Goal: Communication & Community: Ask a question

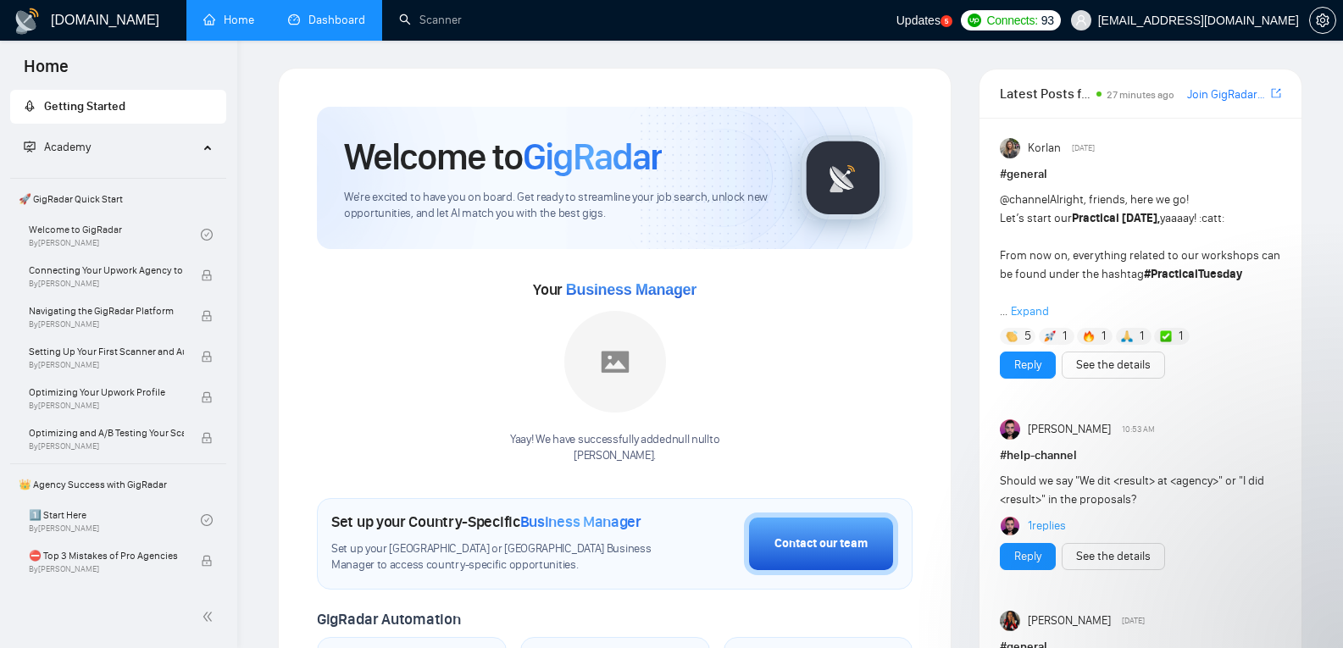
click at [330, 21] on link "Dashboard" at bounding box center [326, 20] width 77 height 14
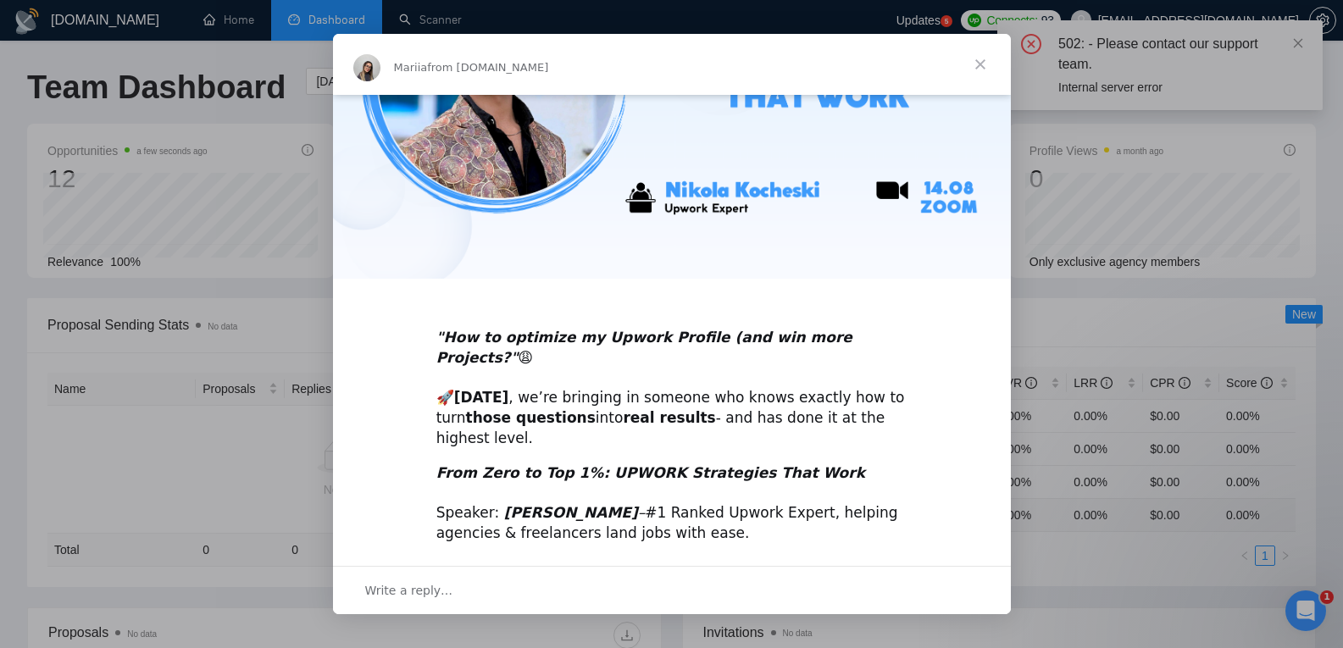
scroll to position [296, 0]
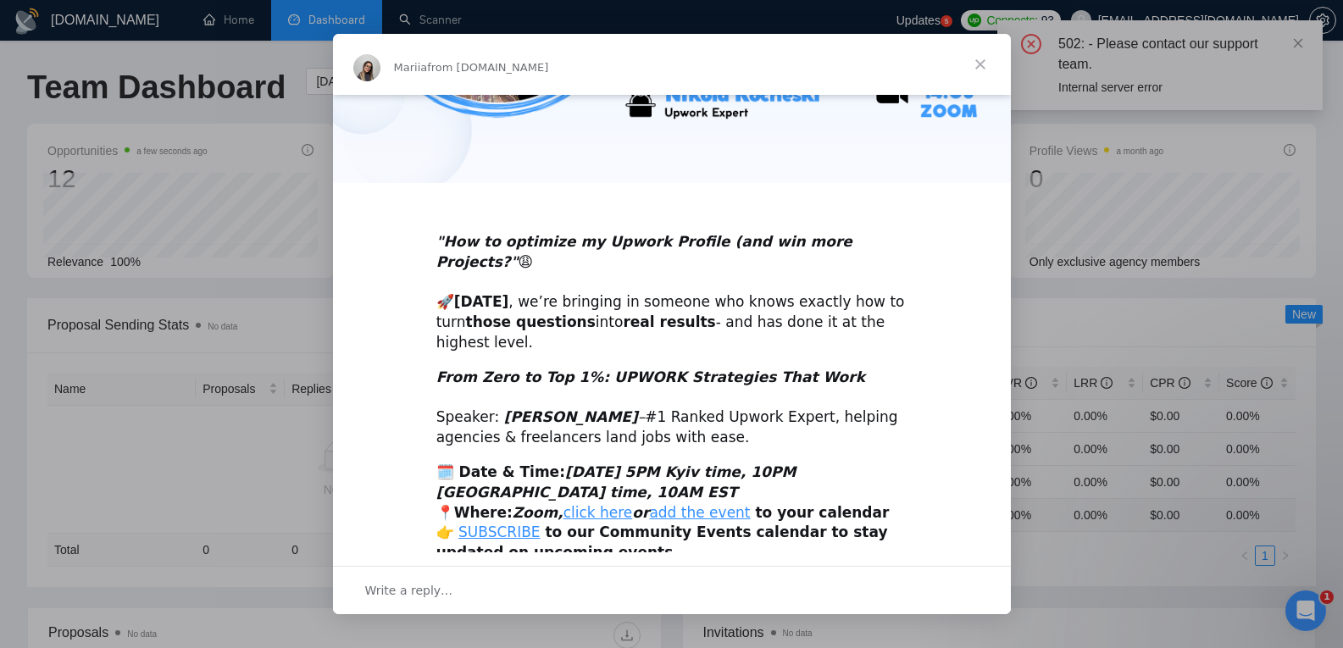
click at [281, 432] on div "Intercom messenger" at bounding box center [671, 324] width 1343 height 648
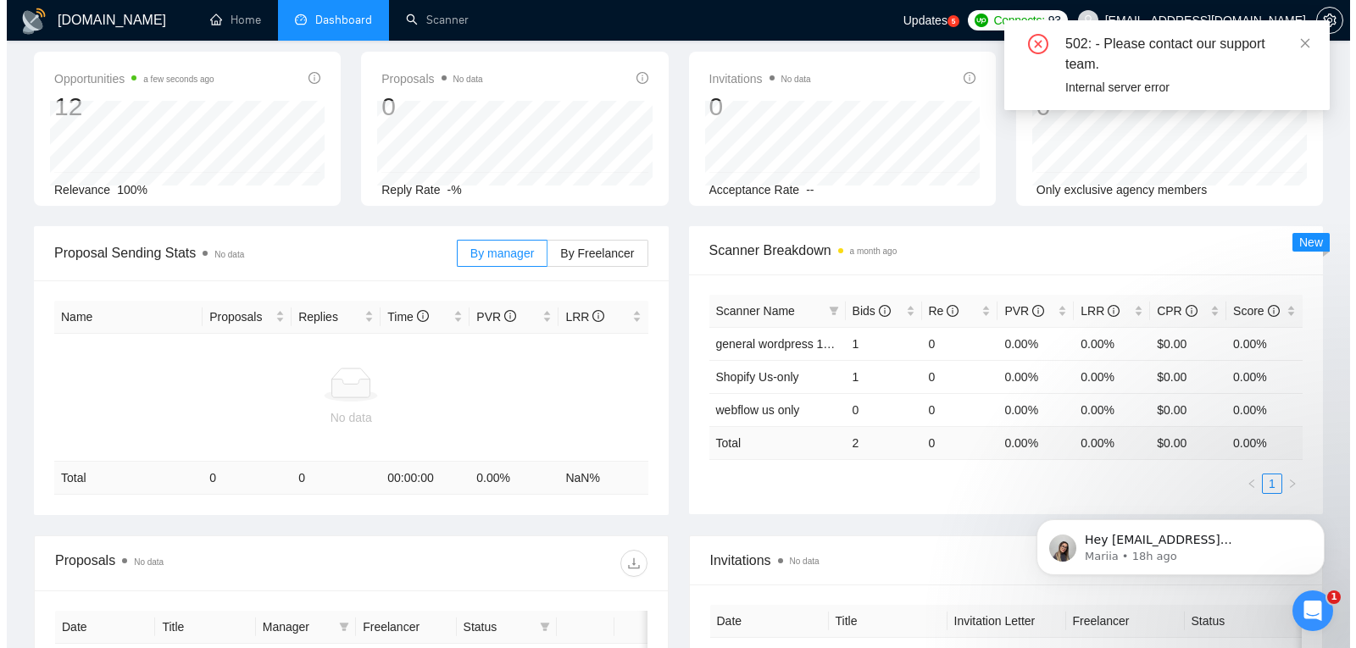
scroll to position [0, 0]
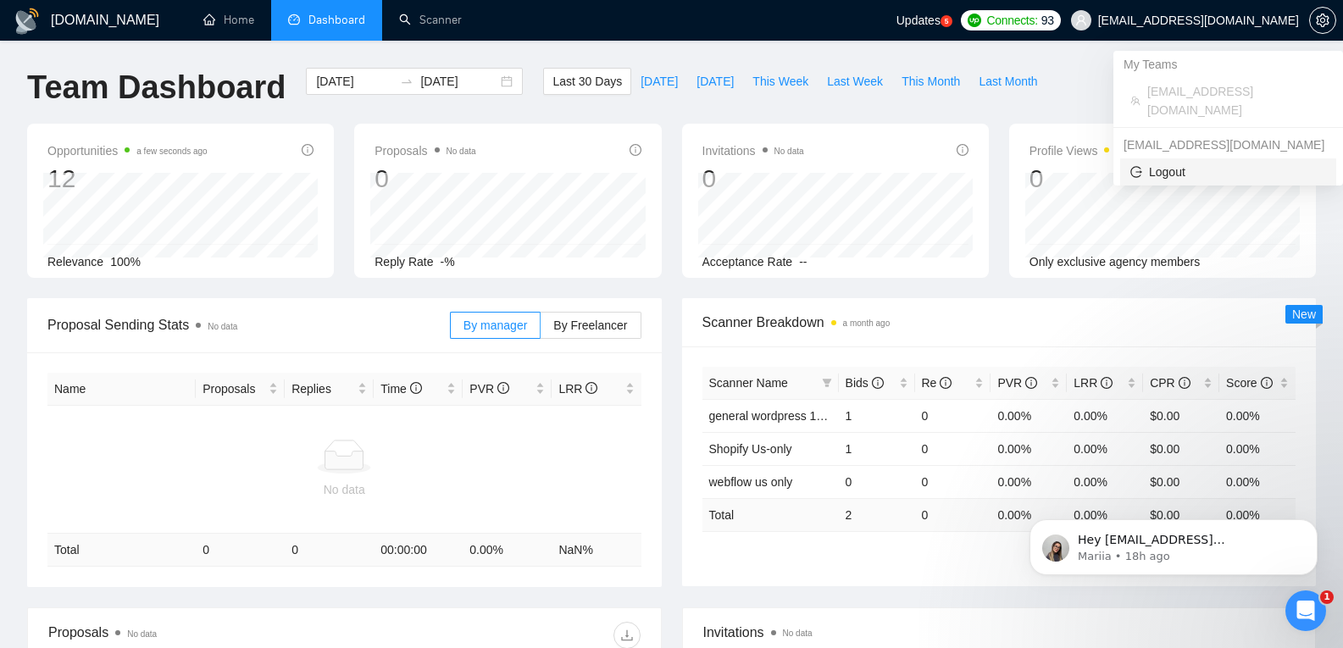
click at [1188, 163] on span "Logout" at bounding box center [1228, 172] width 196 height 19
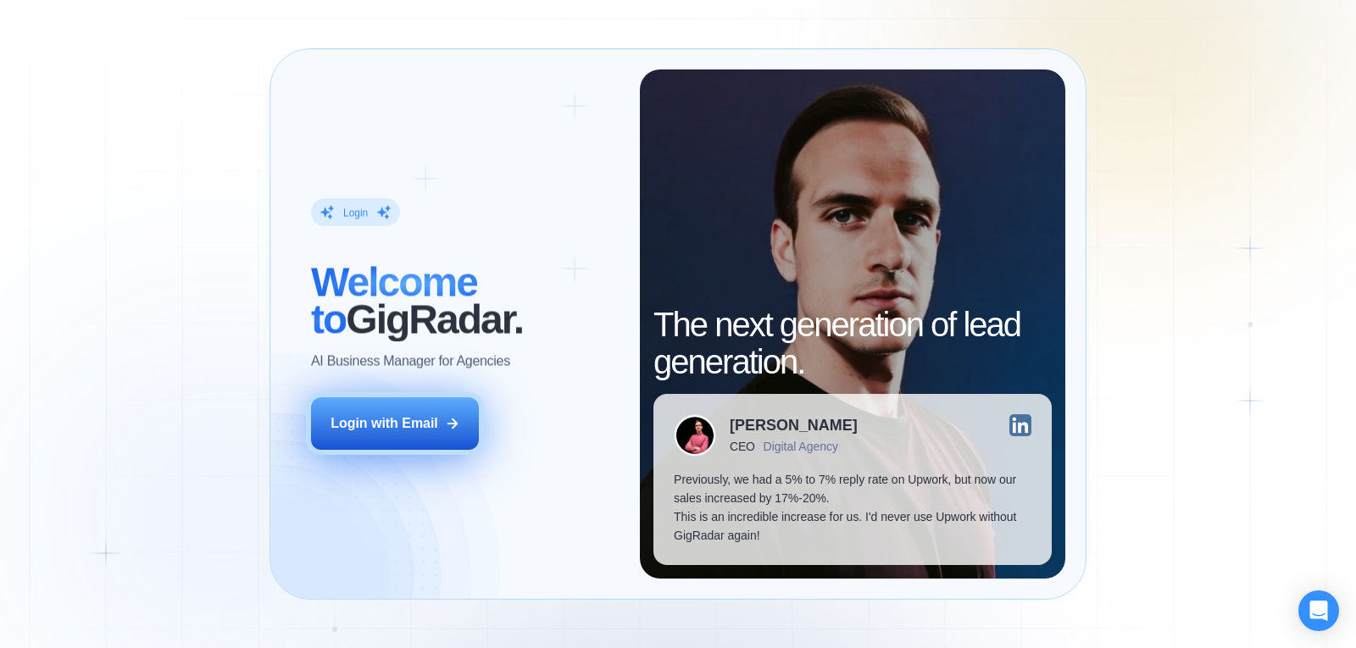
click at [408, 431] on div "Login with Email" at bounding box center [384, 423] width 108 height 19
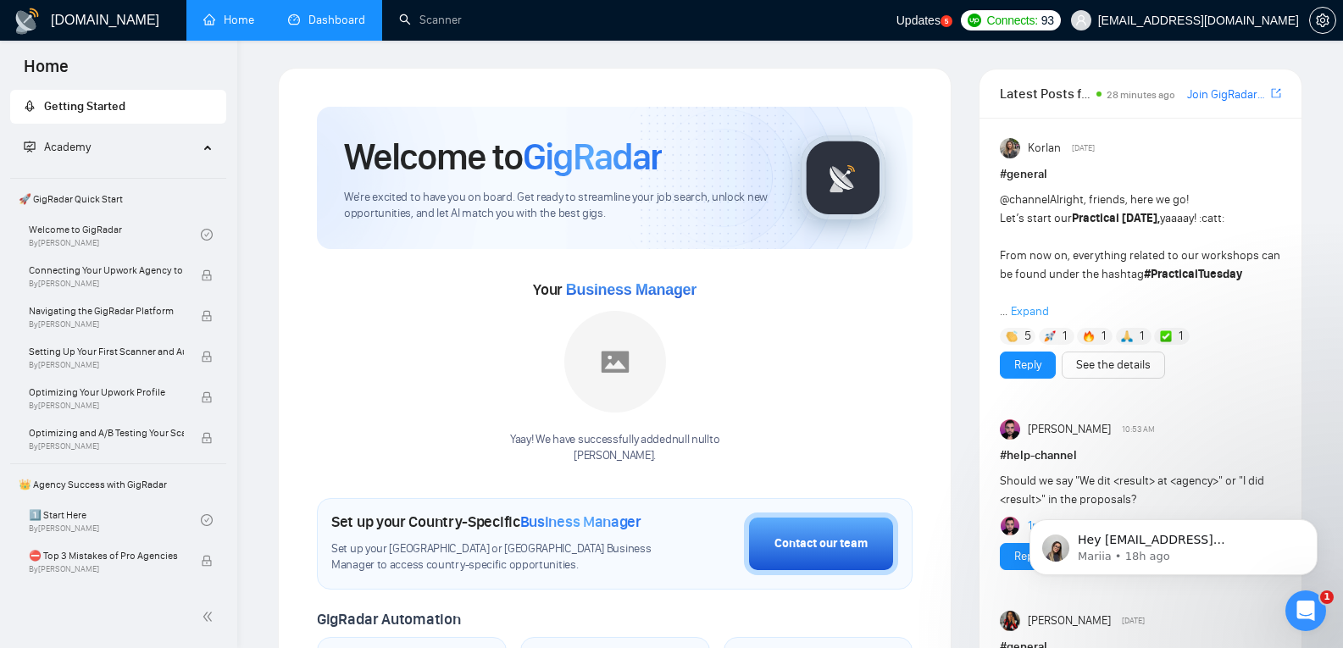
click at [319, 25] on link "Dashboard" at bounding box center [326, 20] width 77 height 14
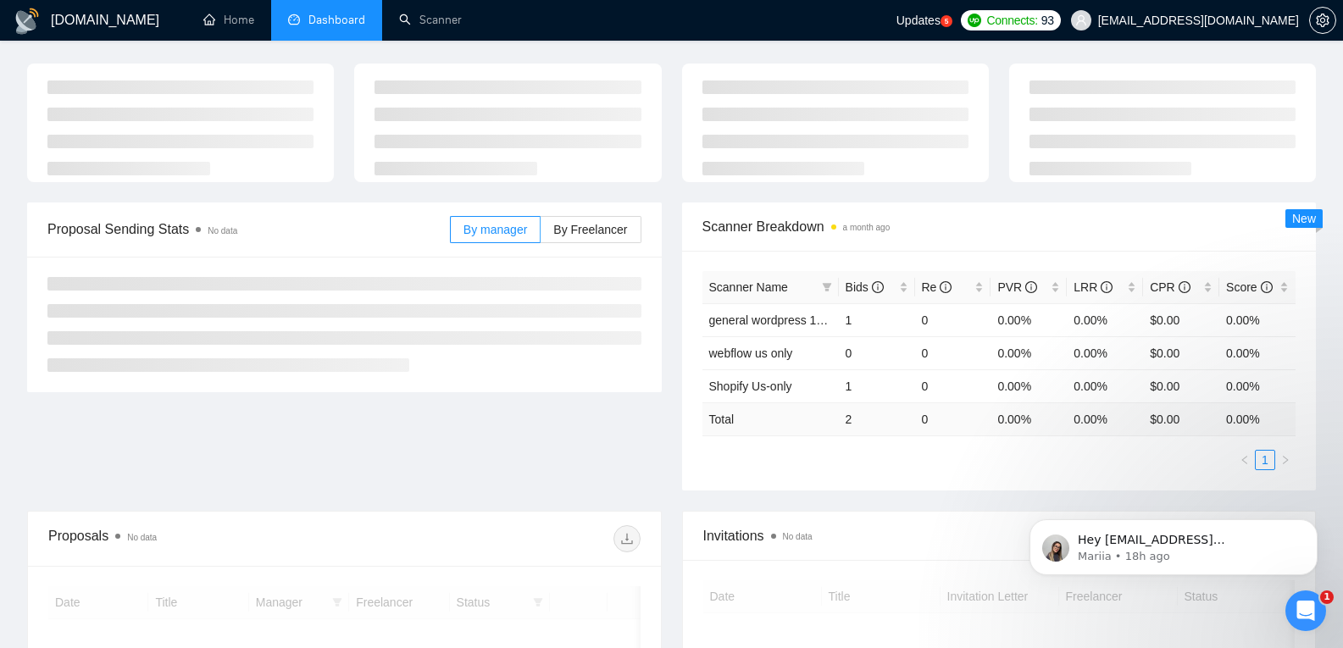
scroll to position [61, 0]
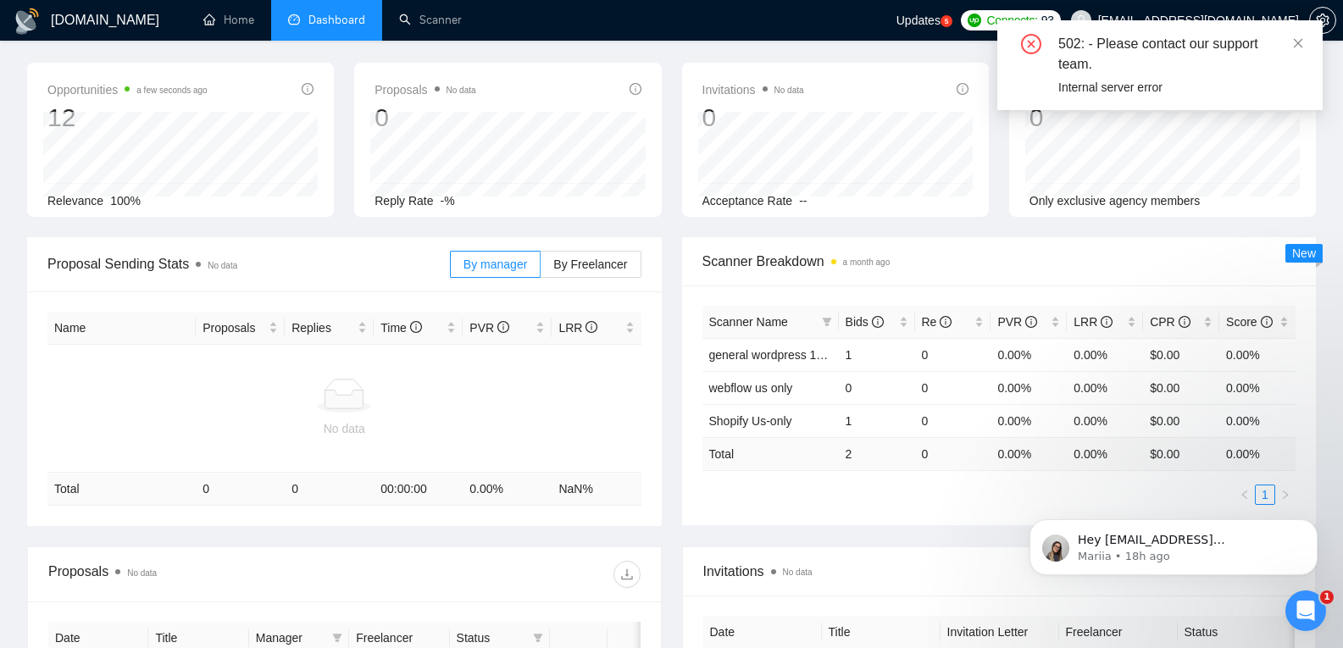
click at [1291, 605] on div "Open Intercom Messenger" at bounding box center [1306, 611] width 56 height 56
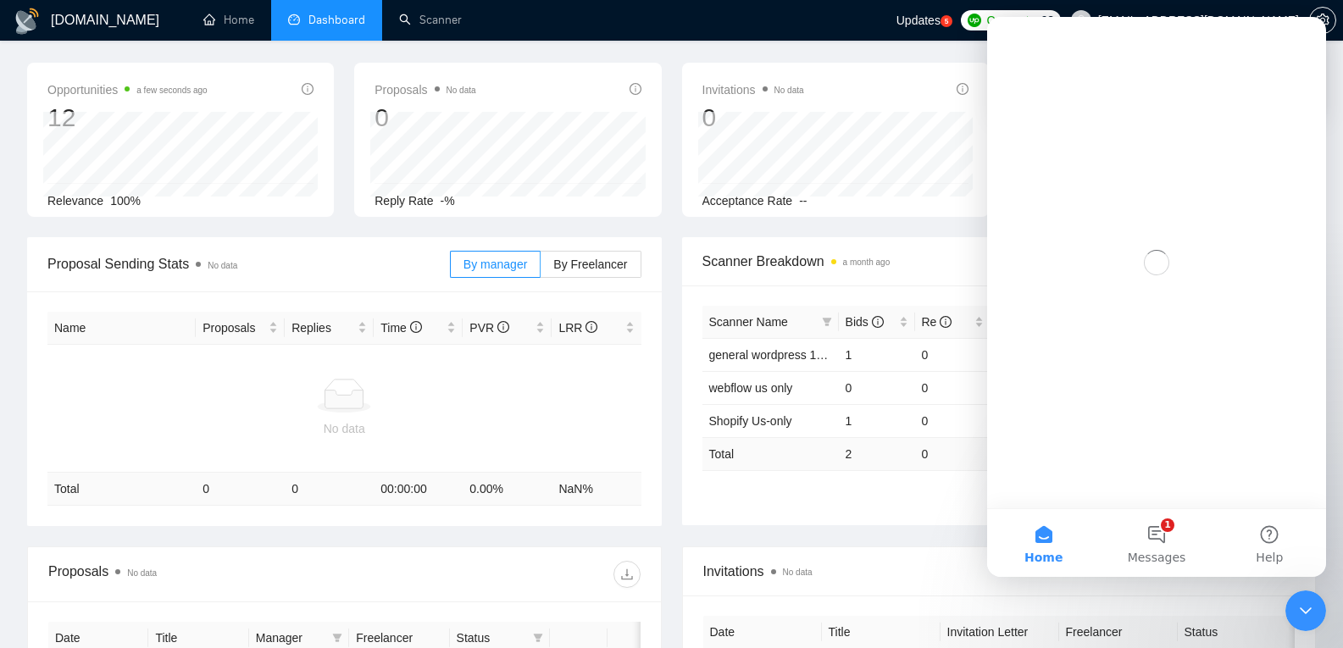
scroll to position [0, 0]
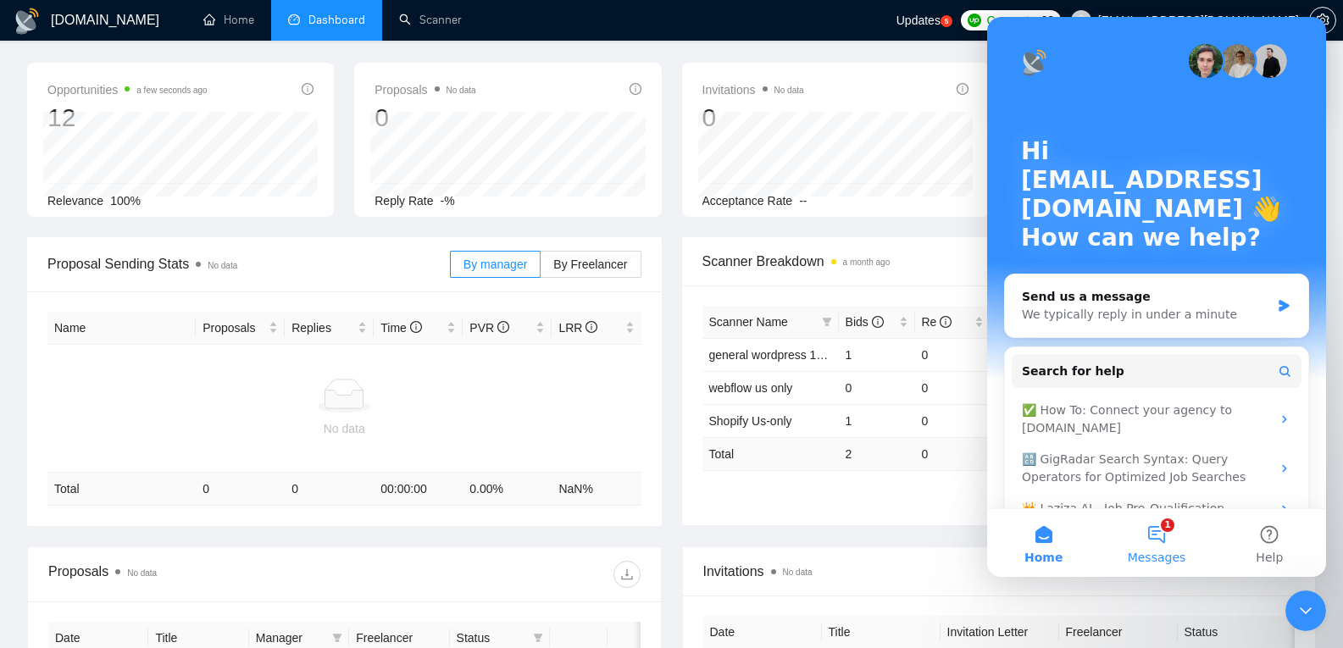
click at [1156, 532] on button "1 Messages" at bounding box center [1156, 543] width 113 height 68
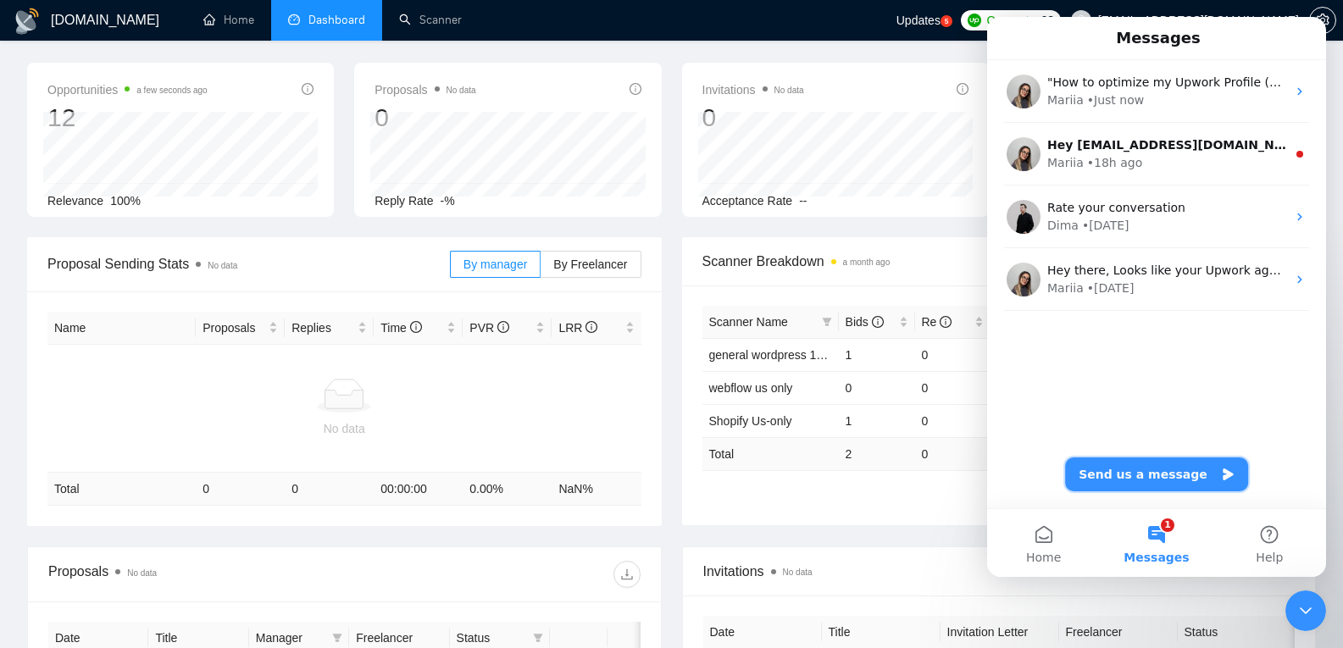
click at [1164, 482] on button "Send us a message" at bounding box center [1156, 475] width 183 height 34
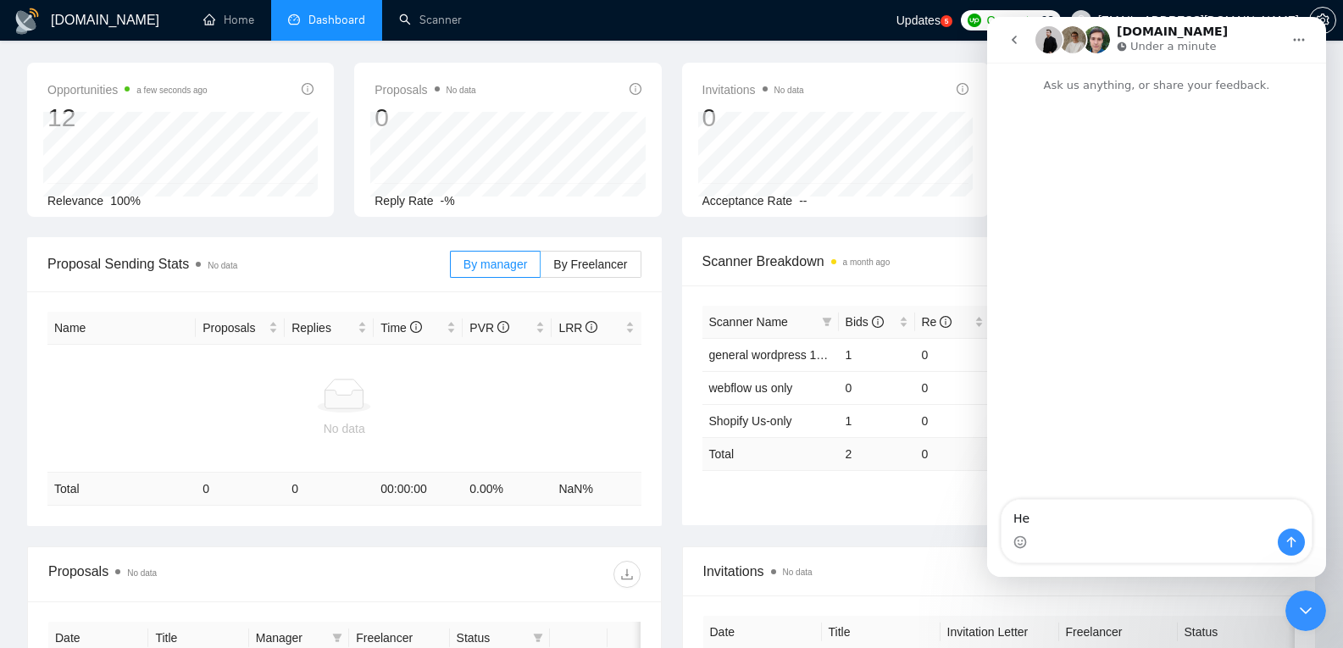
type textarea "Hey"
type textarea "I w"
type textarea "I want to switch agency"
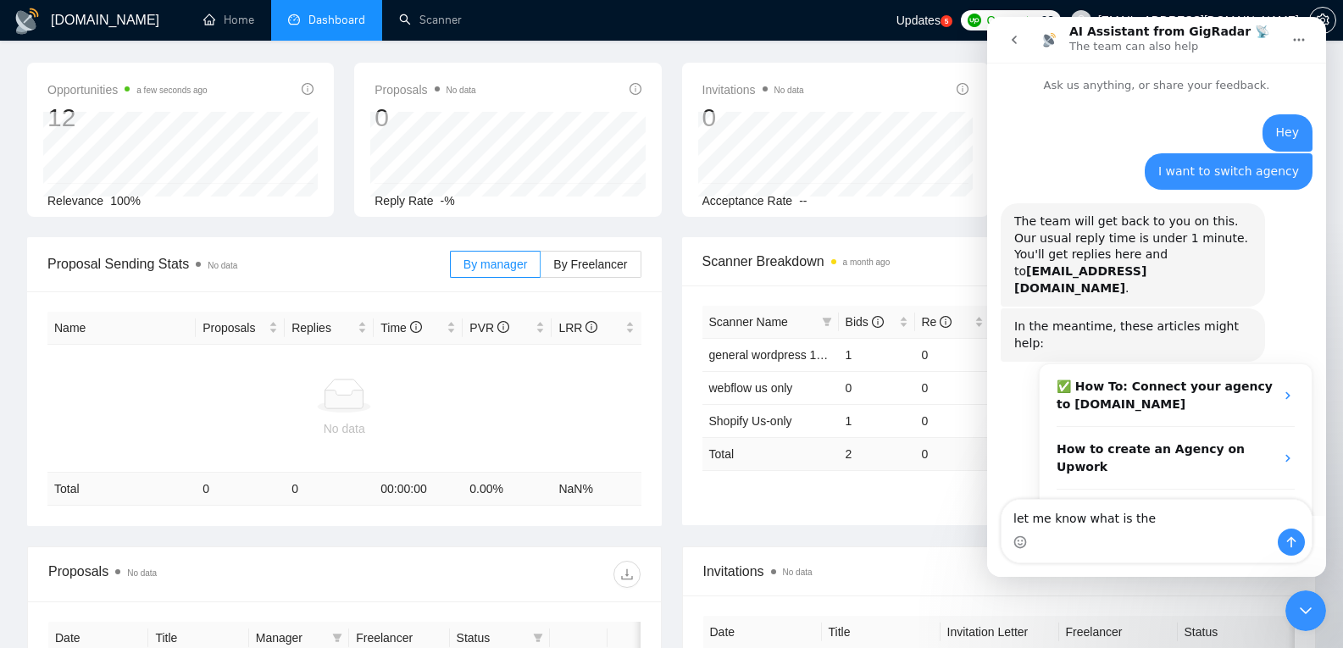
scroll to position [80, 0]
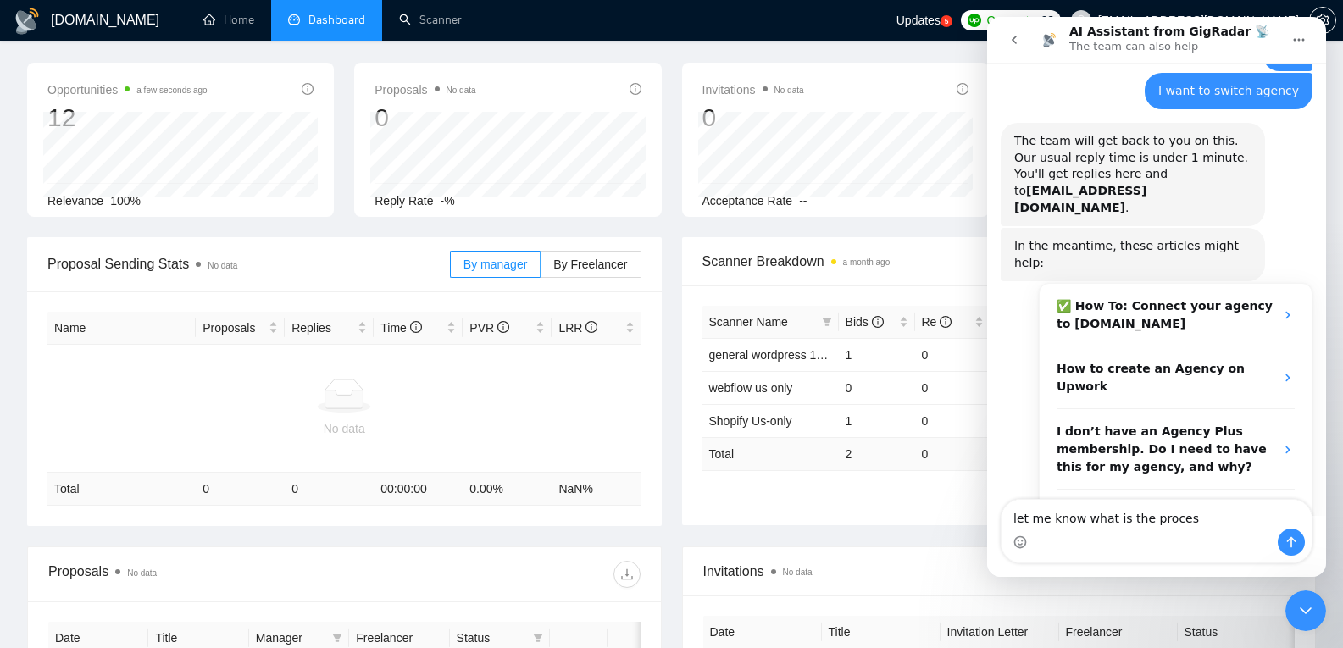
type textarea "let me know what is the process"
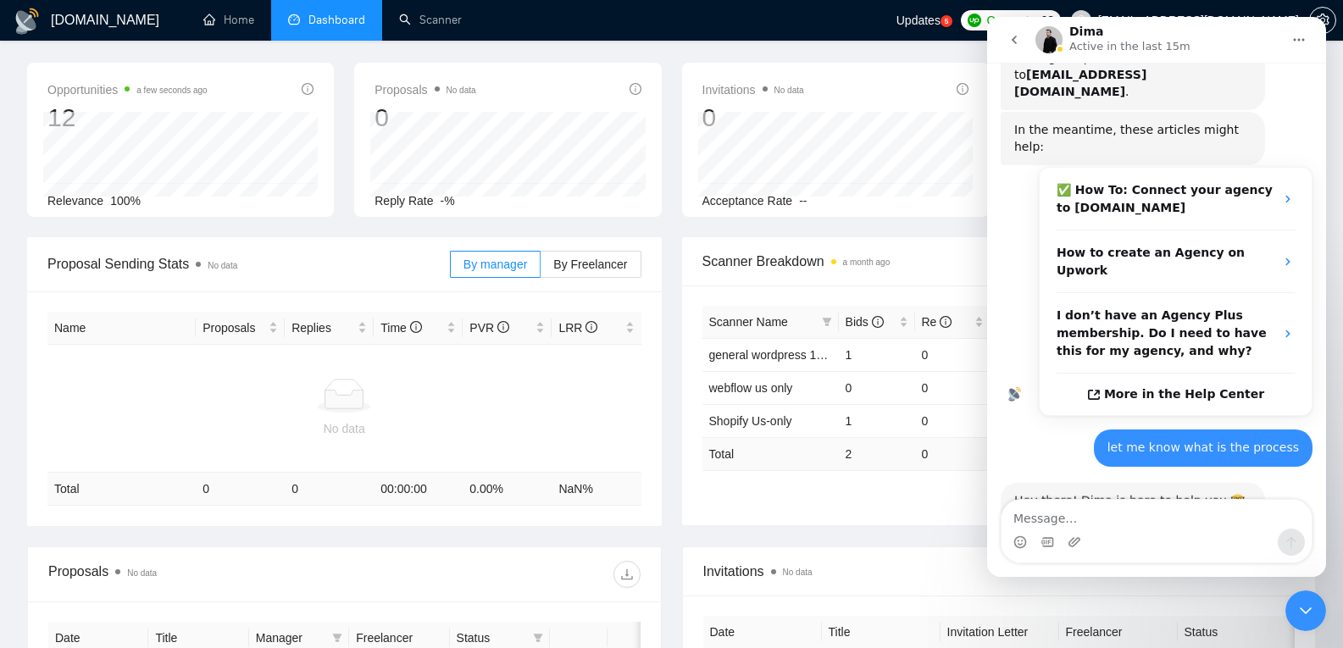
scroll to position [231, 0]
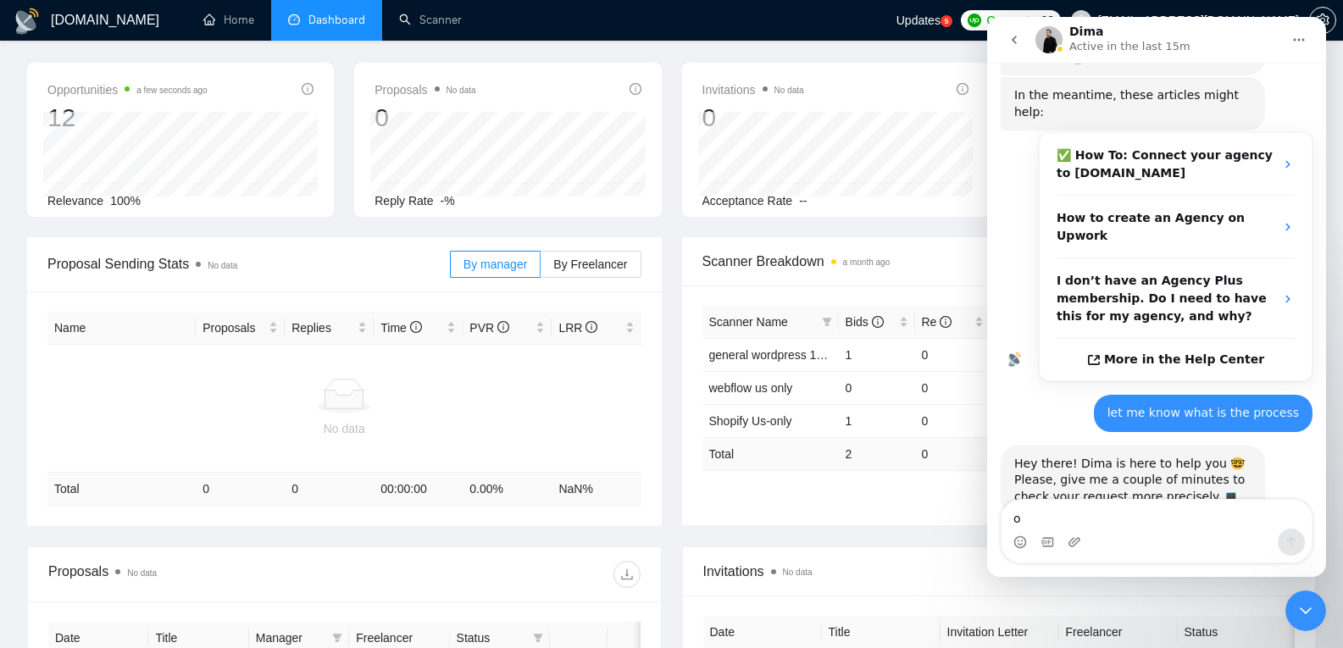
type textarea "ok"
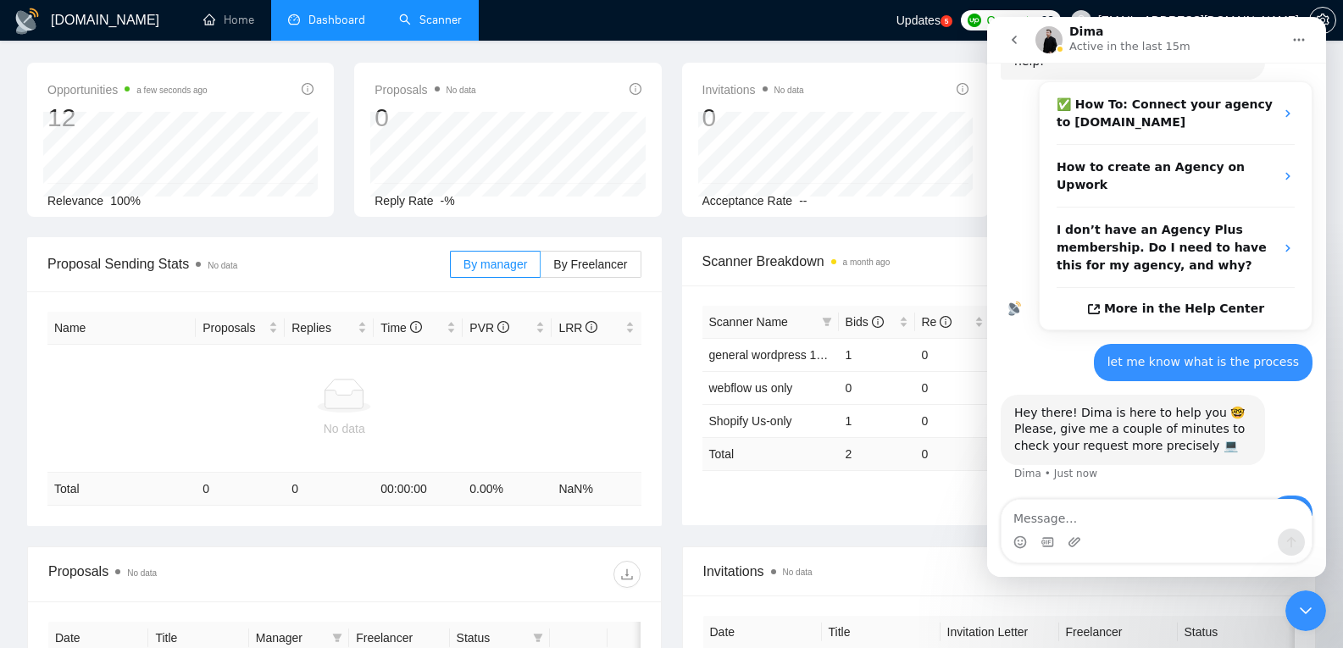
click at [447, 14] on link "Scanner" at bounding box center [430, 20] width 63 height 14
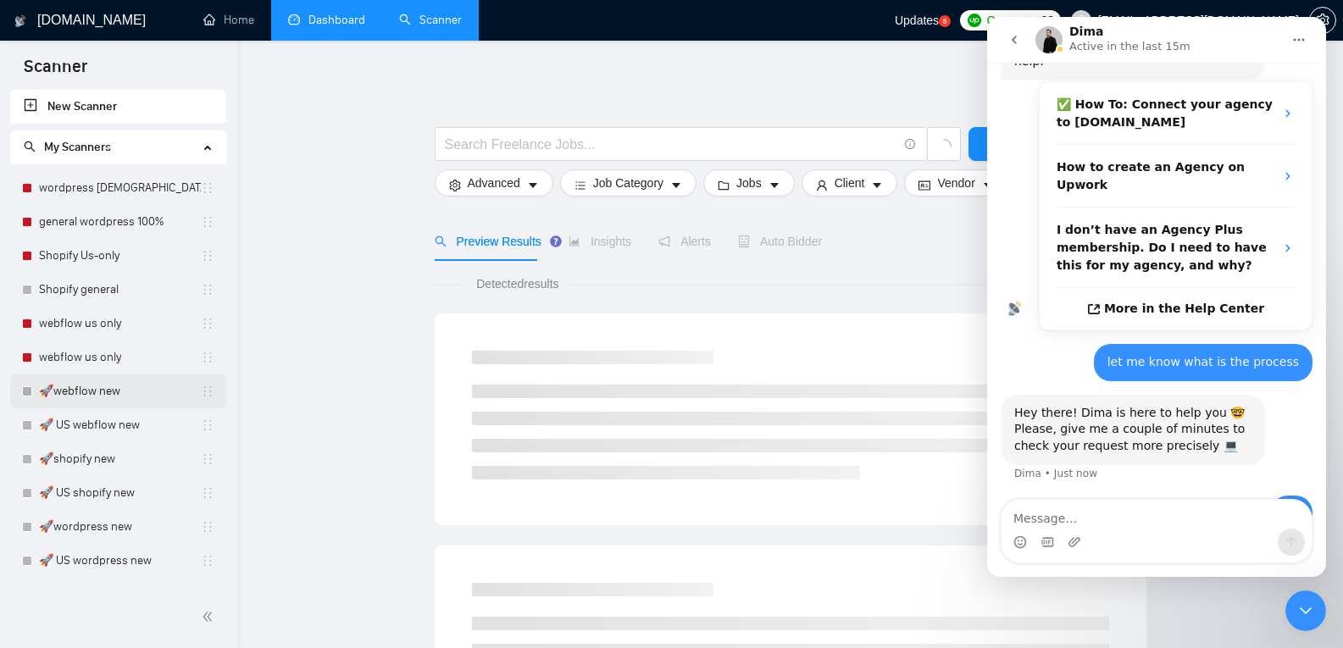
click at [114, 400] on link "🚀webflow new" at bounding box center [120, 392] width 162 height 34
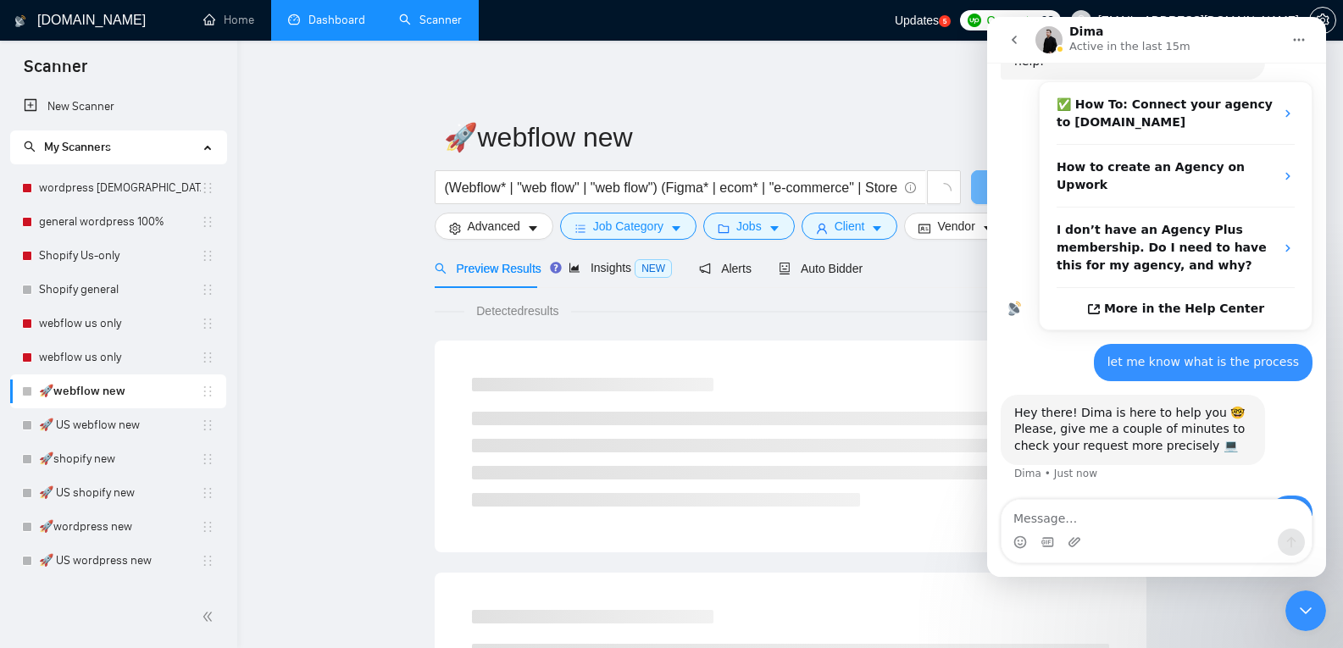
click at [1298, 616] on icon "Close Intercom Messenger" at bounding box center [1306, 611] width 20 height 20
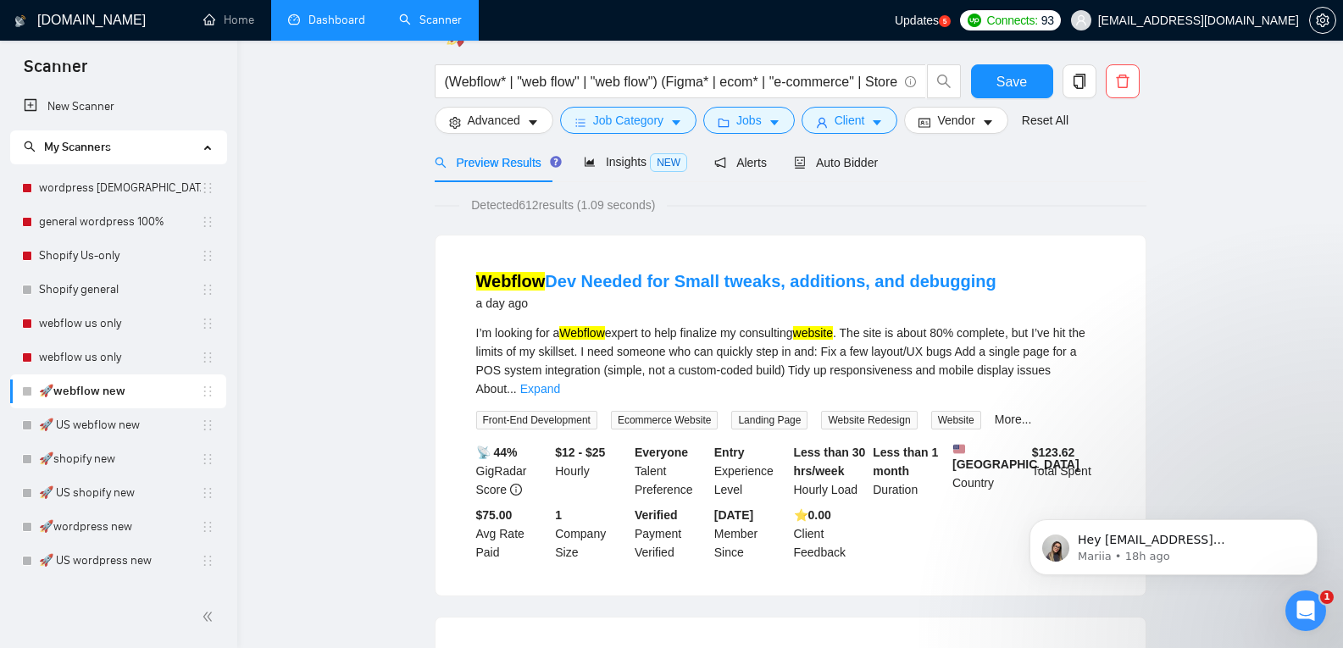
scroll to position [45, 0]
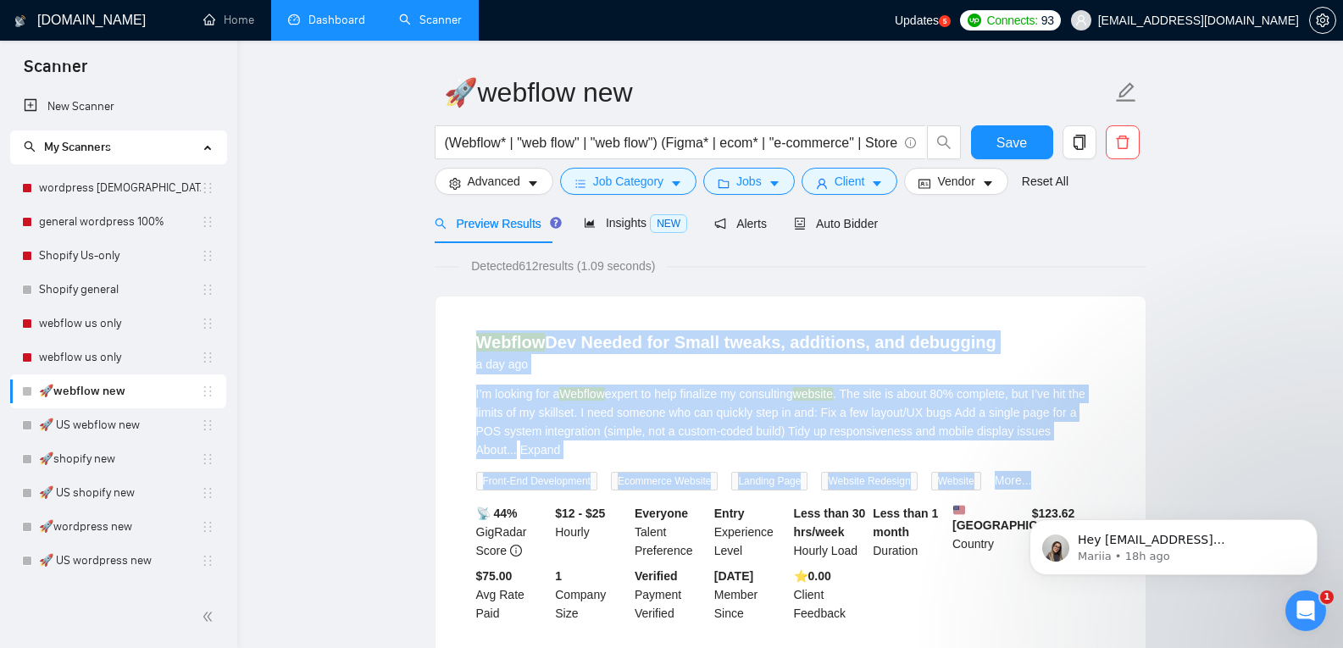
drag, startPoint x: 400, startPoint y: 302, endPoint x: 1293, endPoint y: 447, distance: 904.8
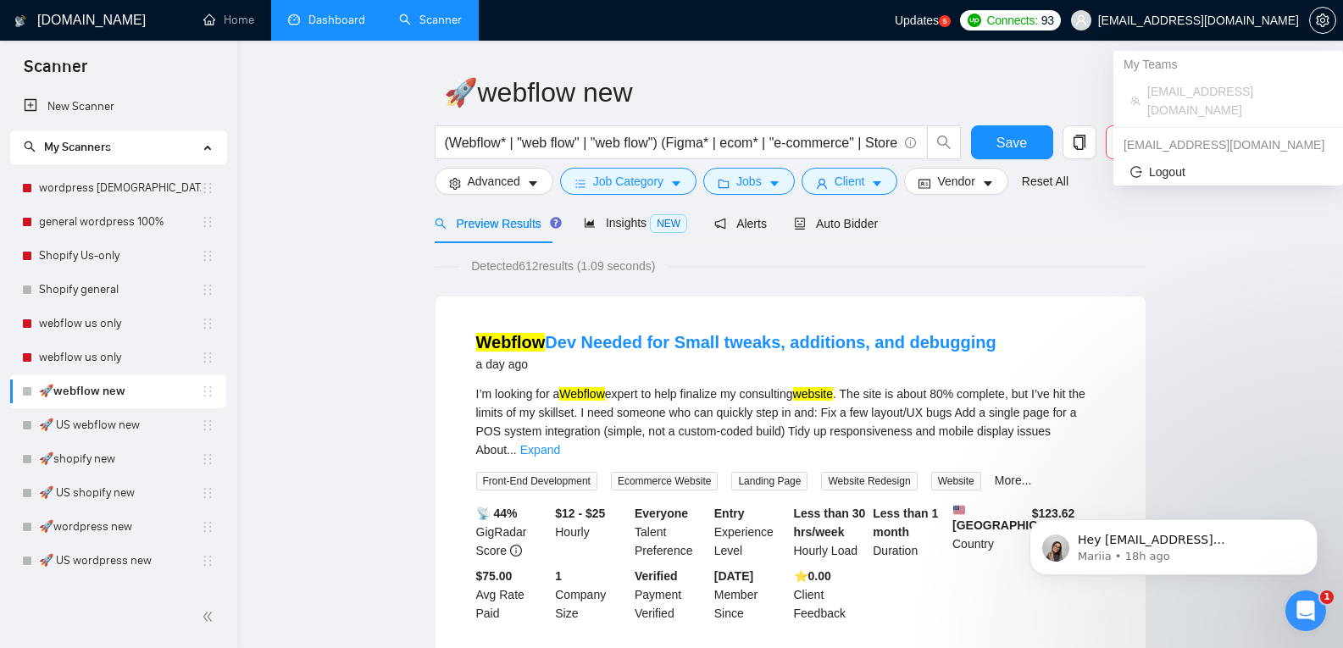
click at [1172, 64] on div "My Teams" at bounding box center [1228, 64] width 230 height 27
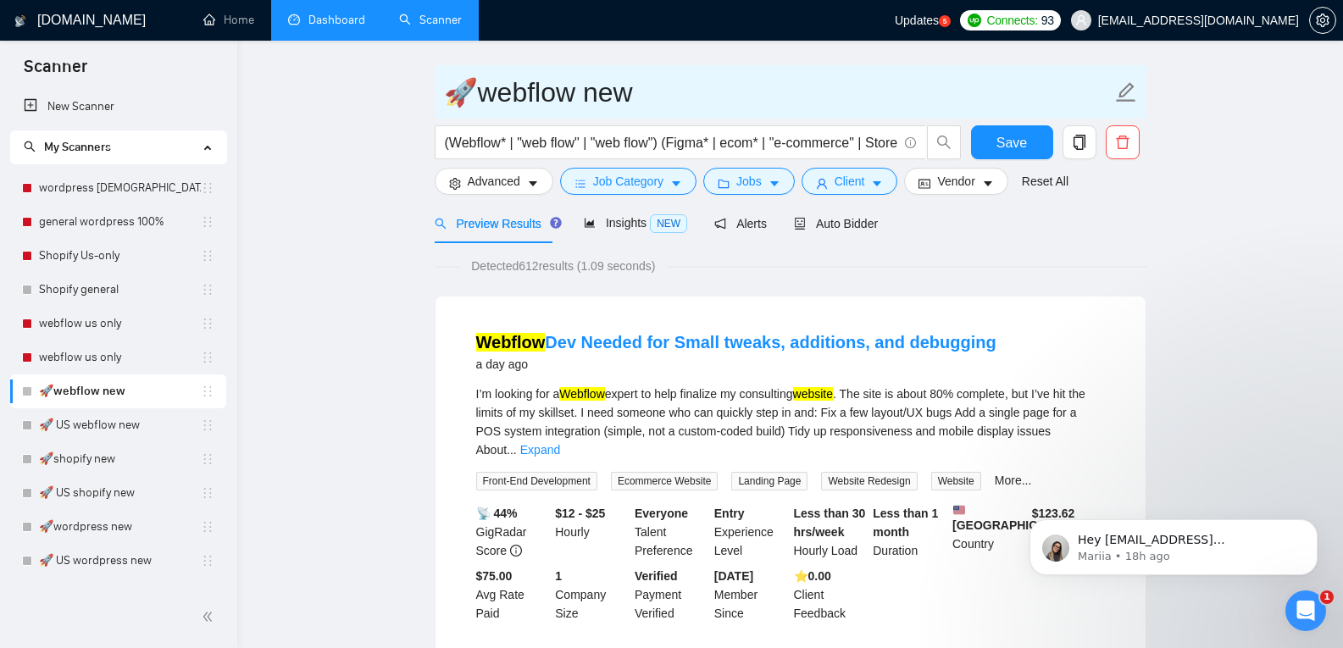
click at [912, 77] on input "🚀webflow new" at bounding box center [778, 92] width 668 height 42
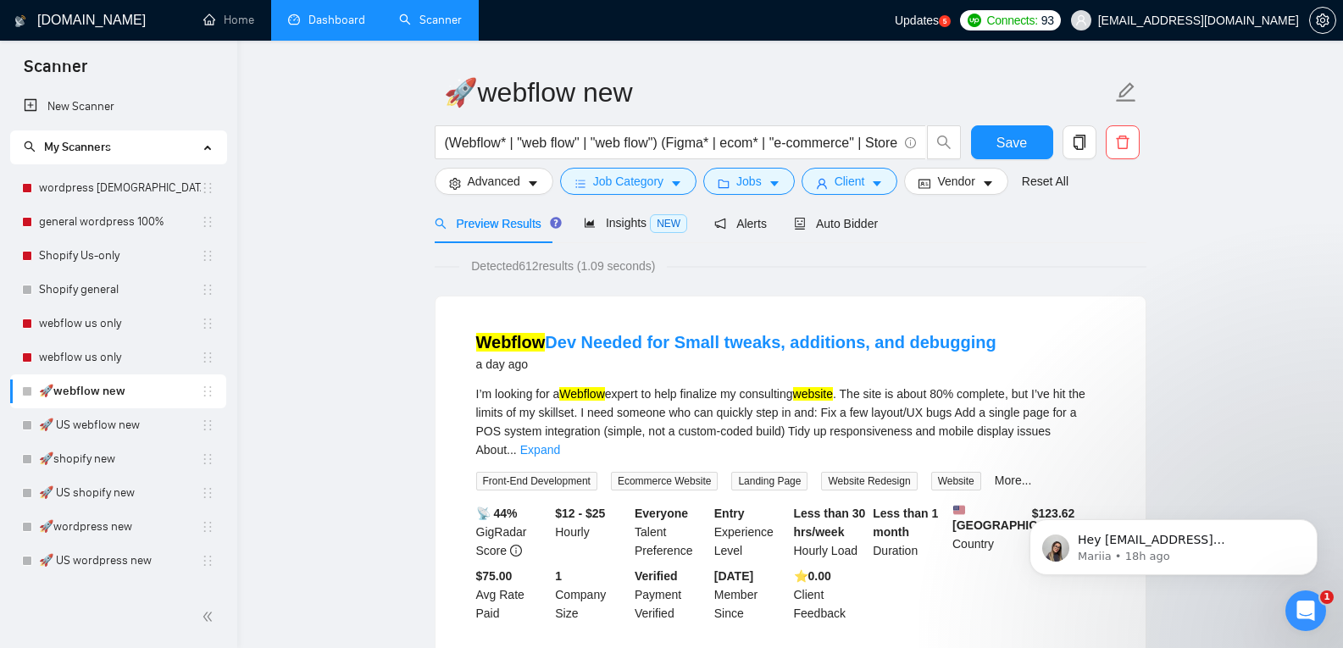
click at [343, 22] on link "Dashboard" at bounding box center [326, 20] width 77 height 14
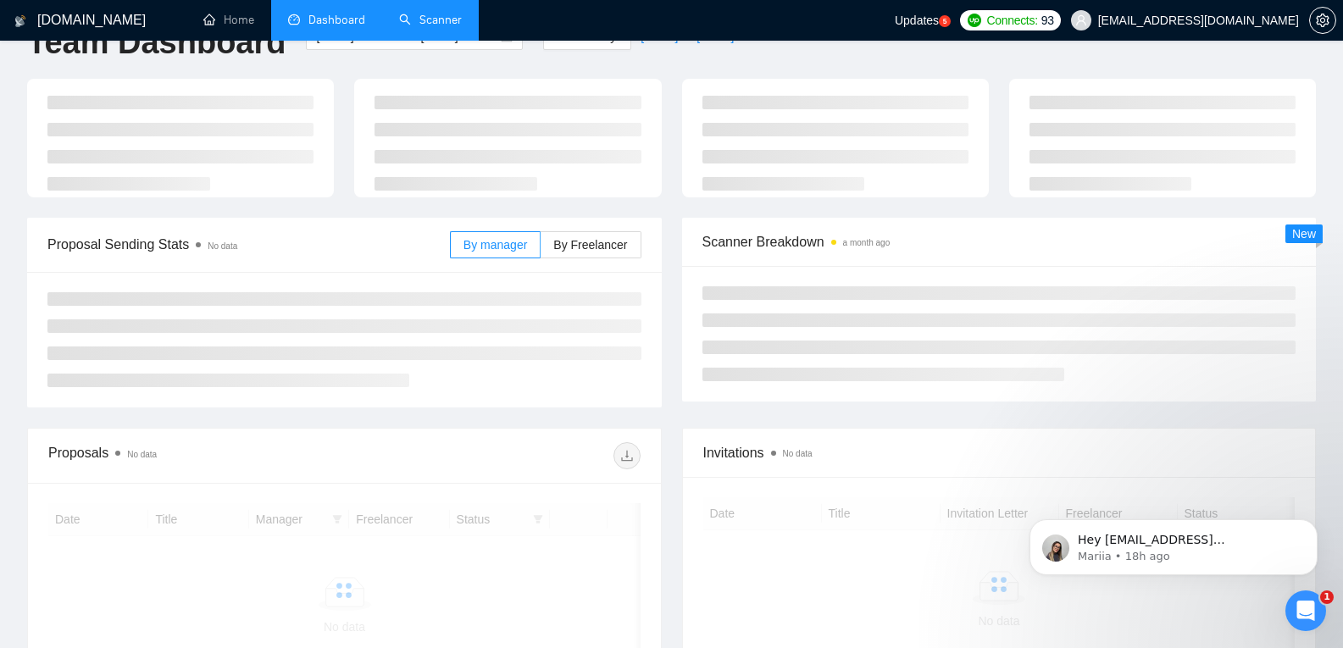
click at [435, 27] on link "Scanner" at bounding box center [430, 20] width 63 height 14
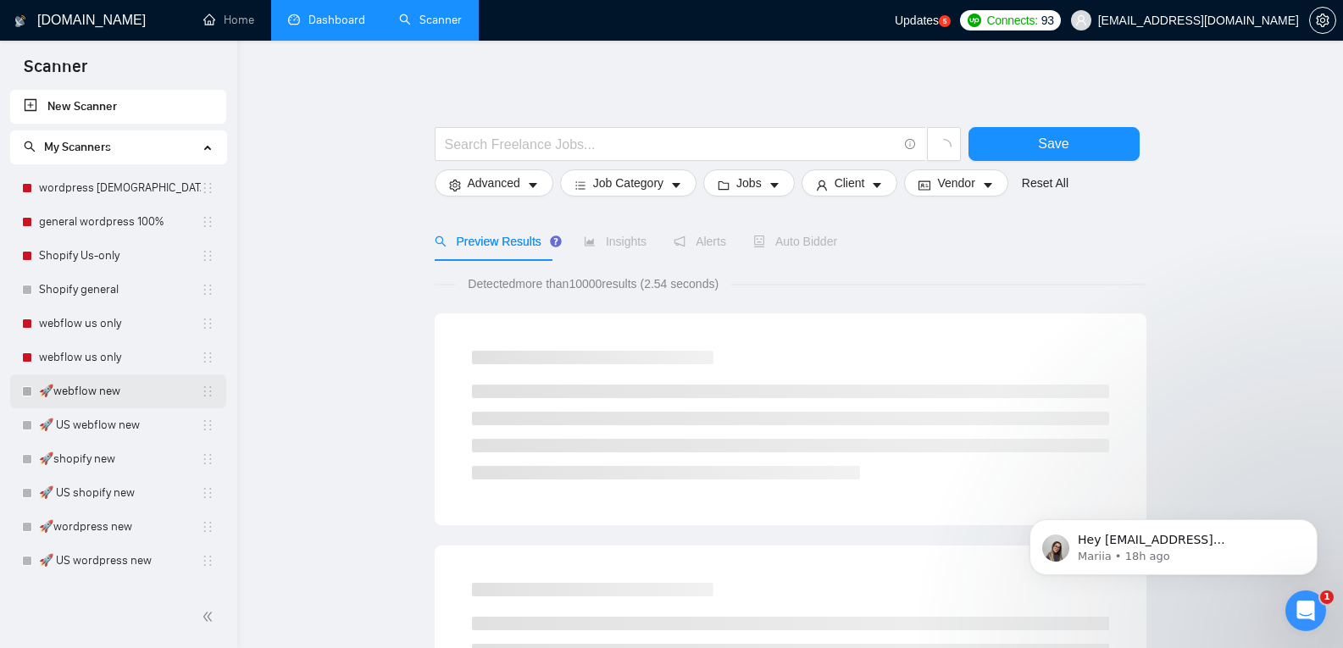
click at [115, 385] on link "🚀webflow new" at bounding box center [120, 392] width 162 height 34
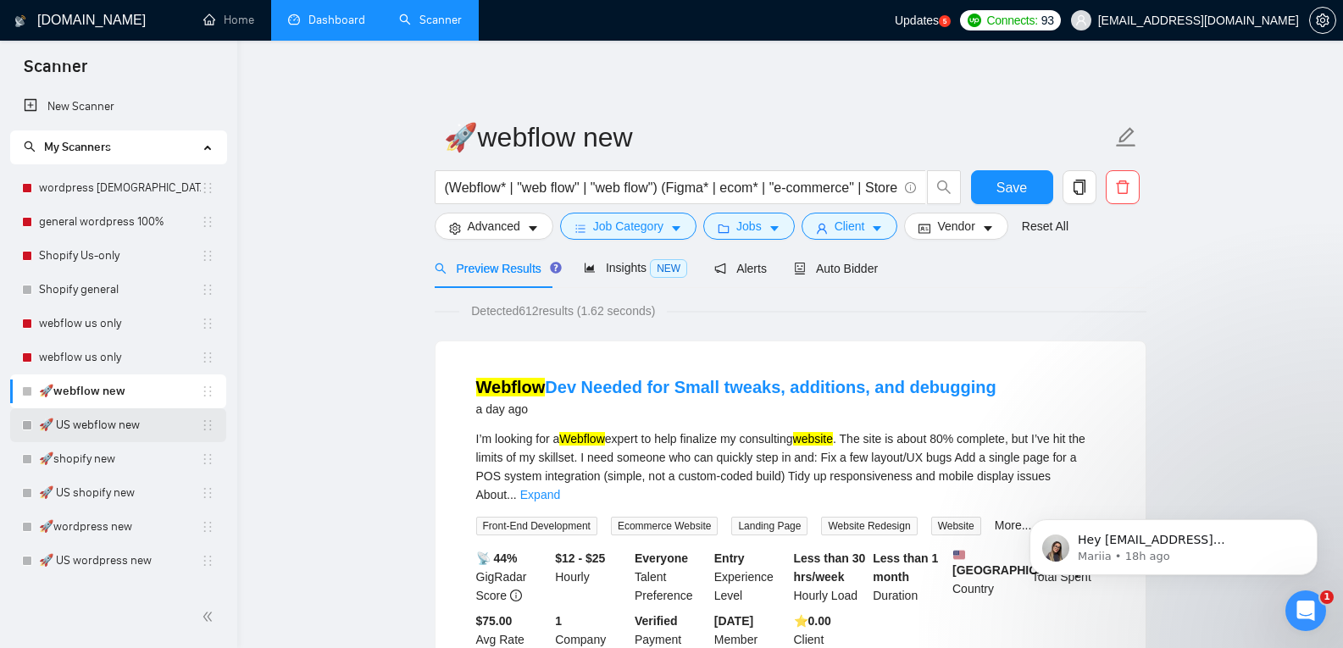
click at [117, 431] on link "🚀 US webflow new" at bounding box center [120, 425] width 162 height 34
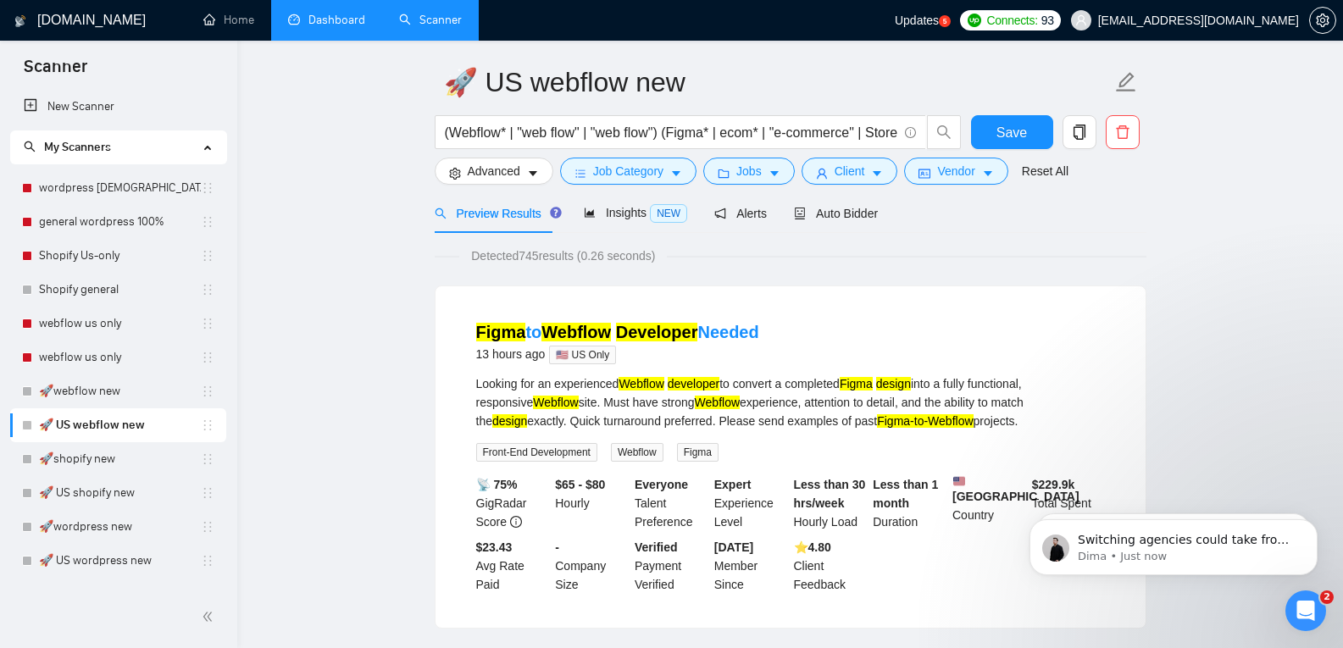
scroll to position [382, 0]
click at [1307, 613] on icon "Open Intercom Messenger" at bounding box center [1306, 611] width 12 height 14
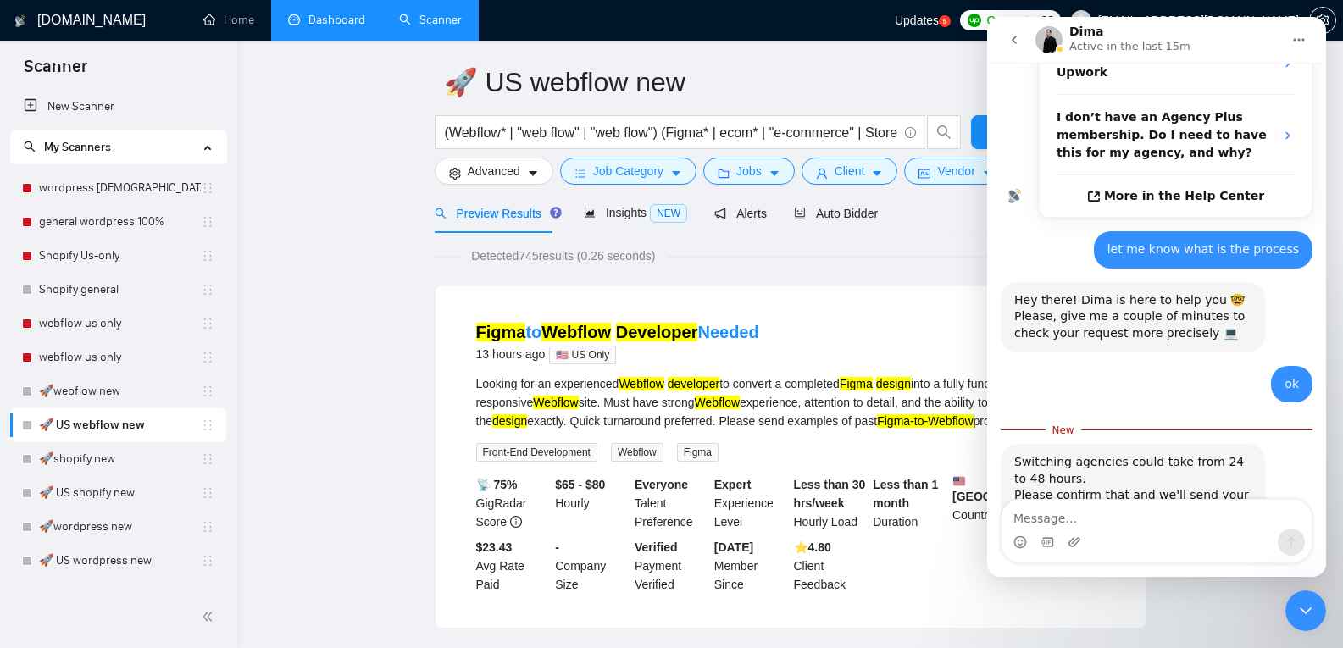
scroll to position [410, 0]
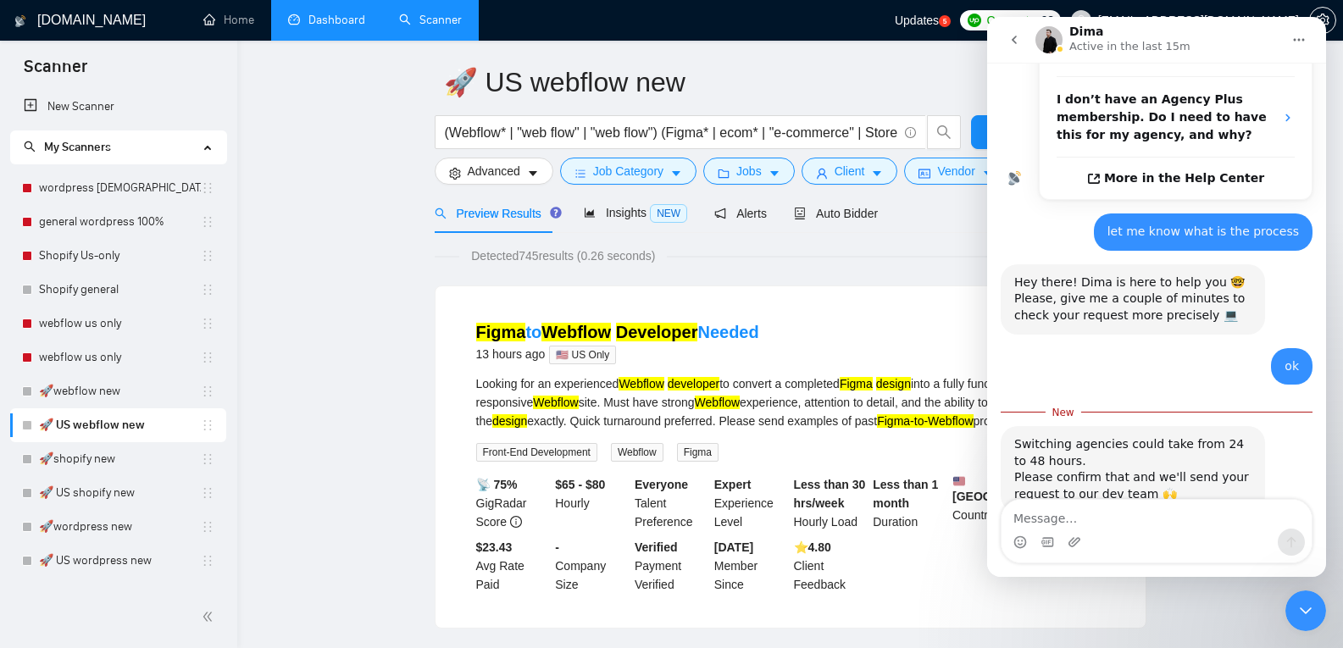
click at [1150, 513] on textarea "Message…" at bounding box center [1157, 514] width 310 height 29
type textarea "u"
type textarea "yes confirm"
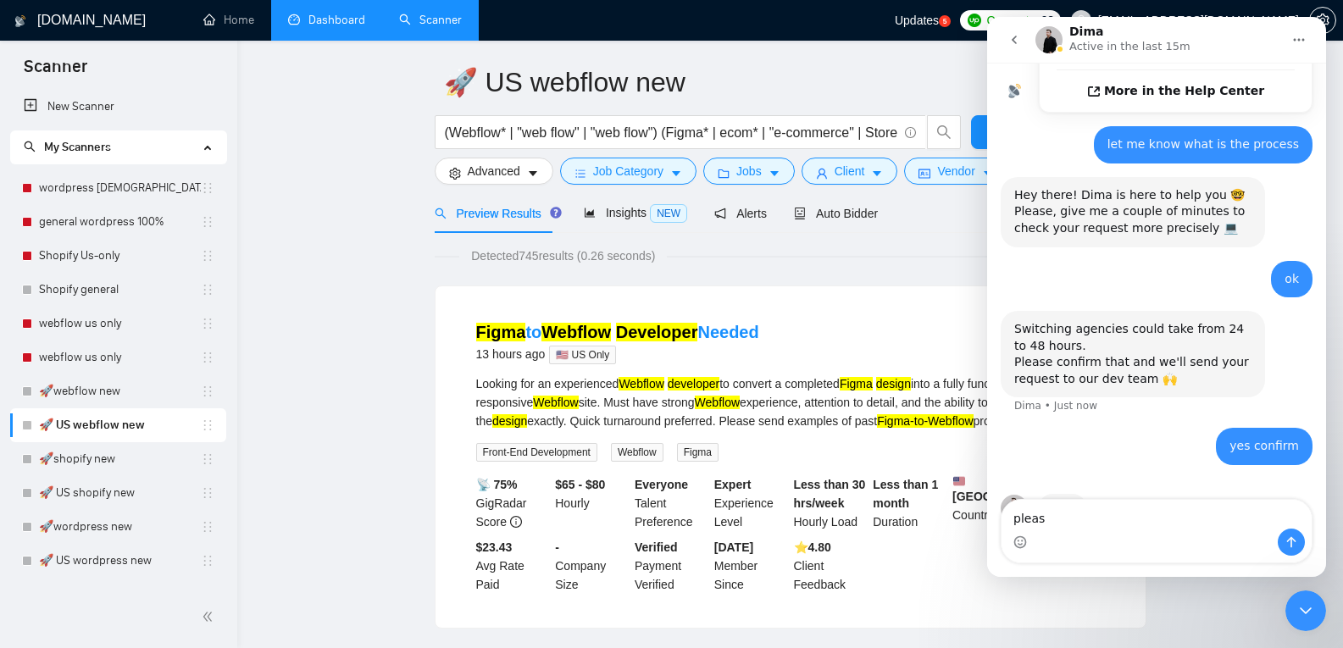
scroll to position [498, 0]
type textarea "please do this as soon as possible"
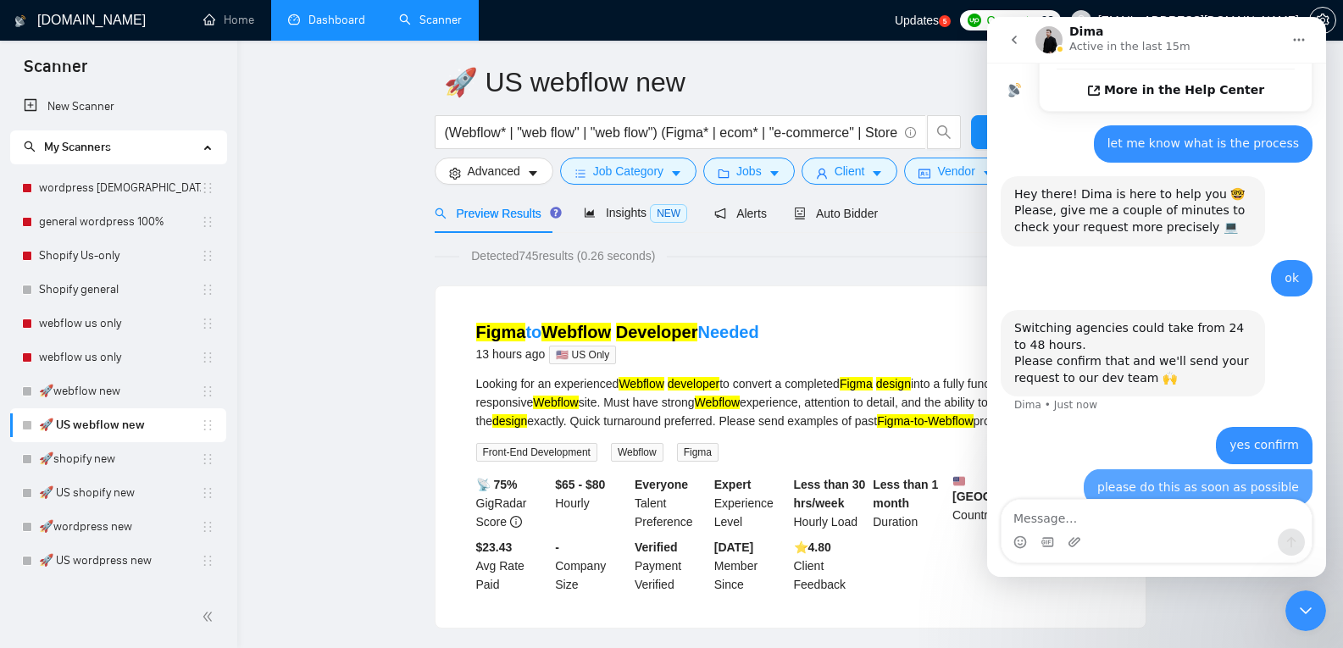
scroll to position [536, 0]
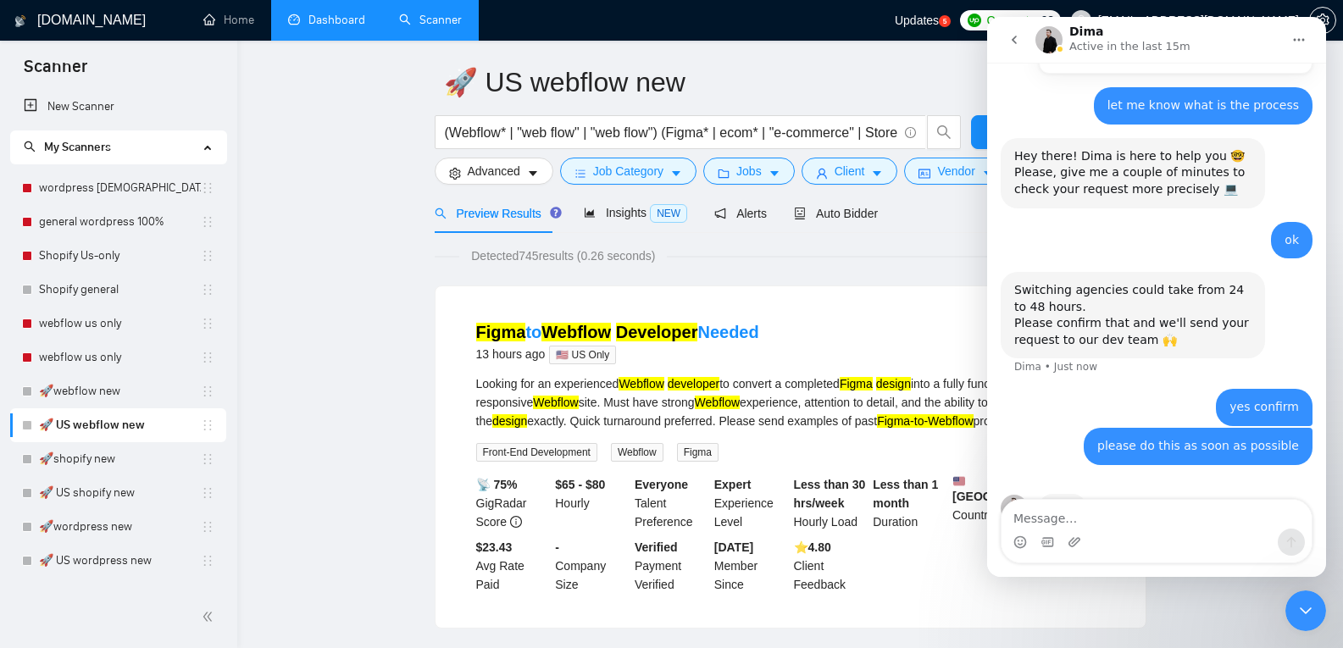
click at [1313, 608] on icon "Close Intercom Messenger" at bounding box center [1306, 611] width 20 height 20
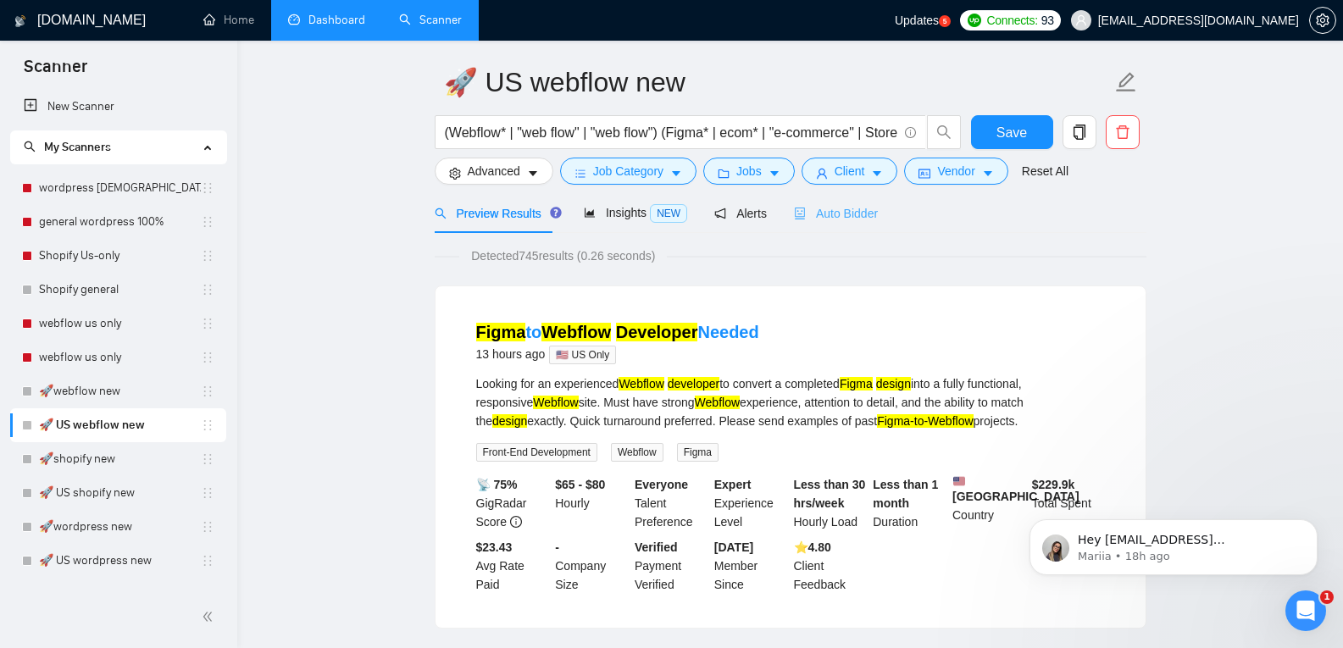
scroll to position [0, 0]
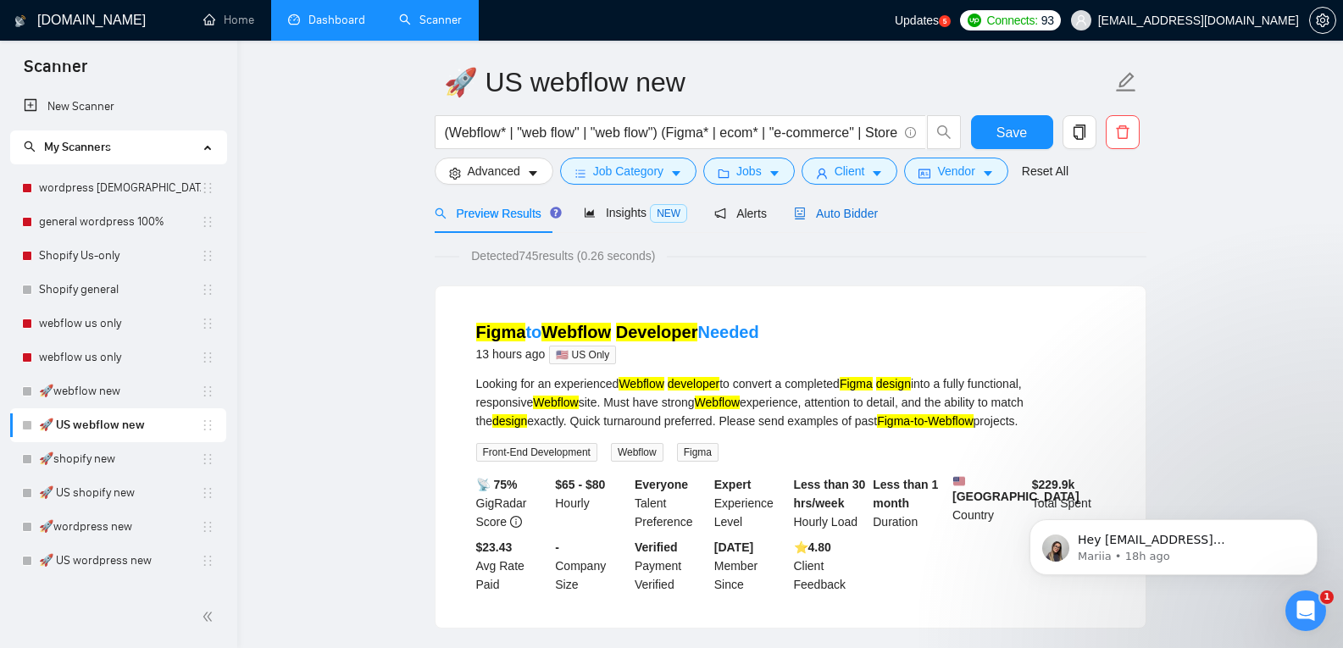
click at [841, 217] on span "Auto Bidder" at bounding box center [836, 214] width 84 height 14
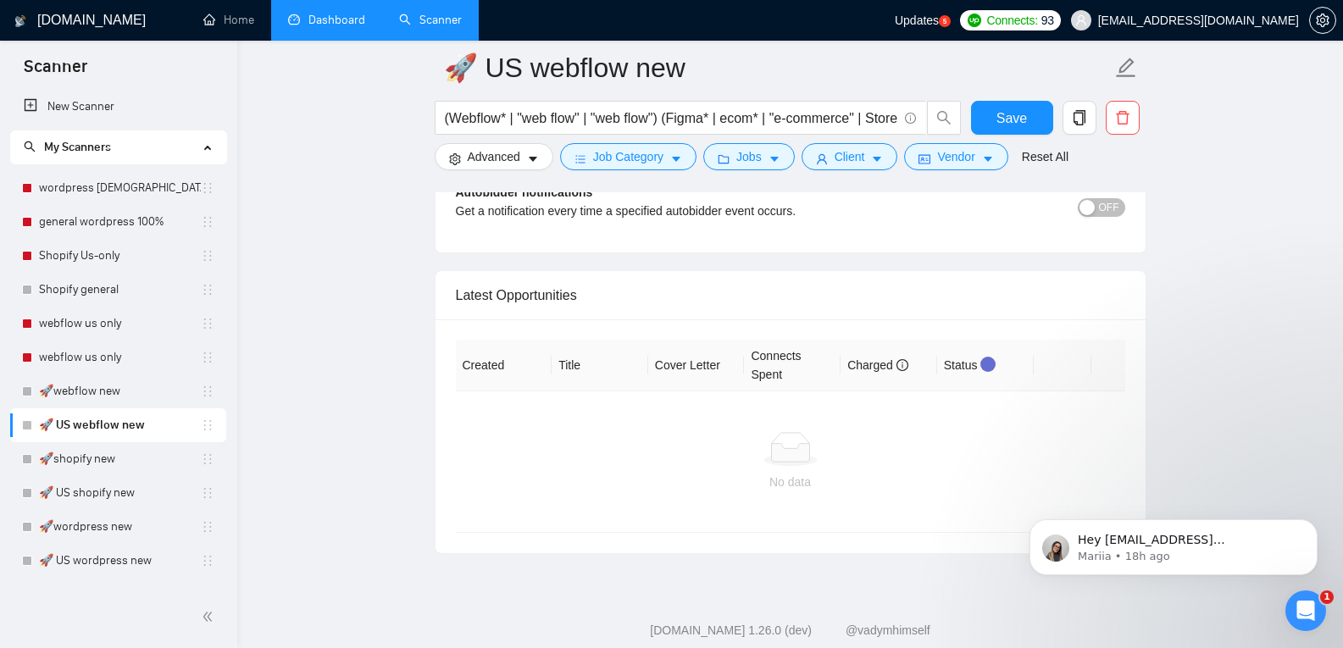
scroll to position [4070, 0]
click at [154, 454] on link "🚀shopify new" at bounding box center [120, 459] width 162 height 34
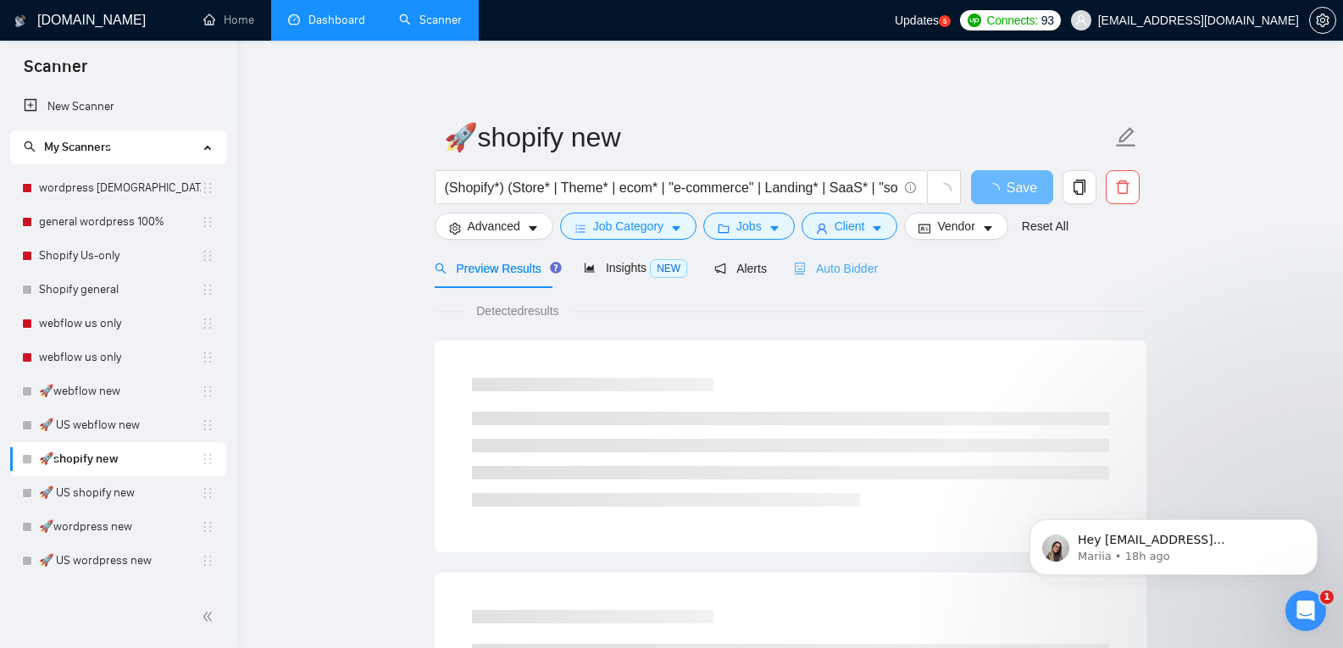
click at [794, 282] on div "Auto Bidder" at bounding box center [836, 268] width 84 height 40
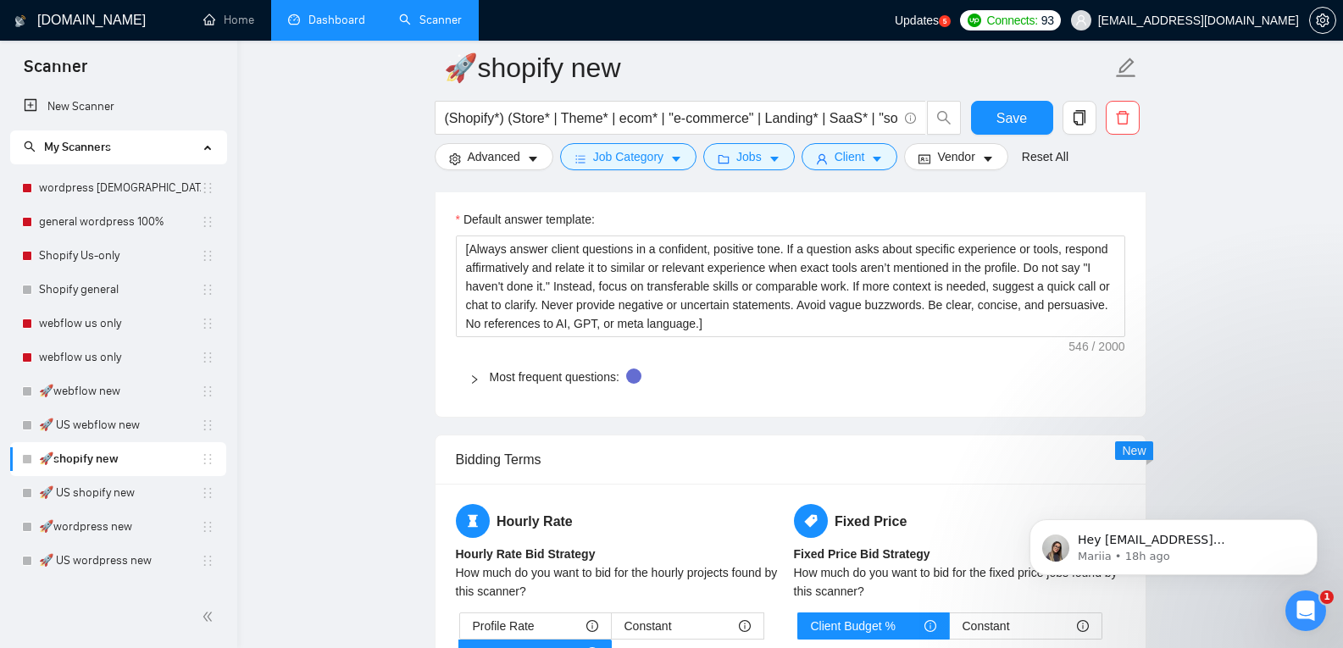
scroll to position [2373, 0]
click at [789, 383] on span "Most frequent questions:" at bounding box center [801, 378] width 622 height 19
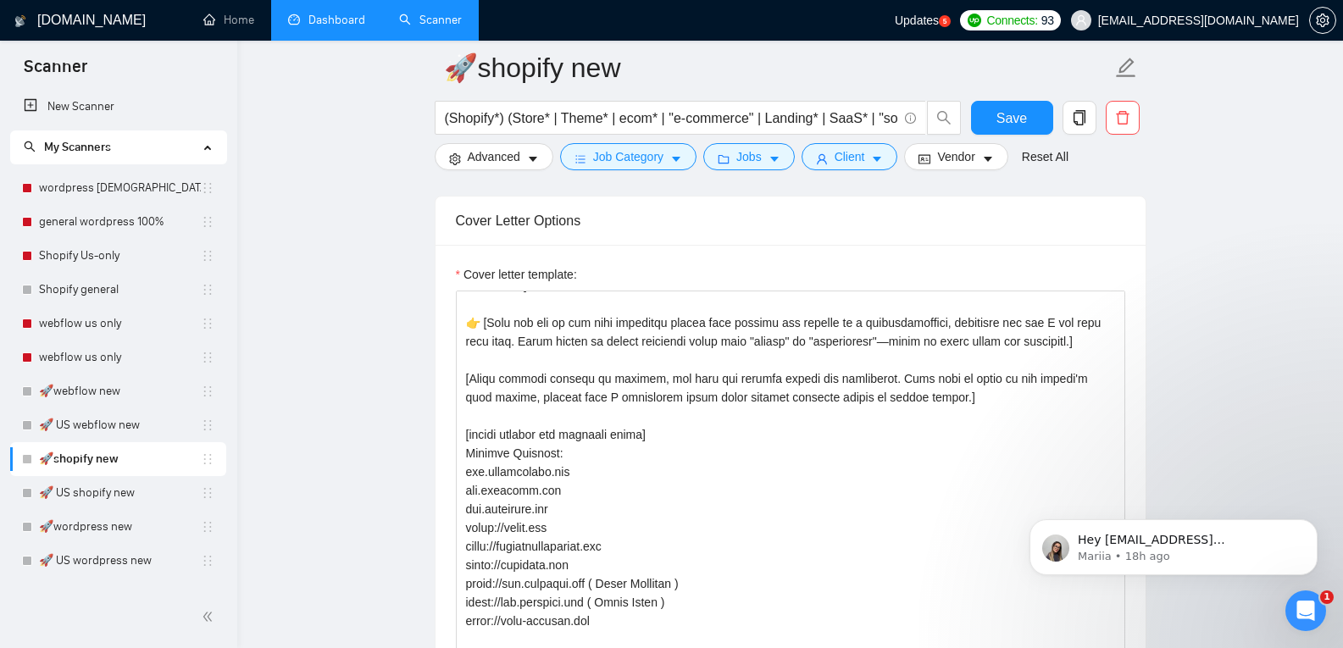
scroll to position [1504, 0]
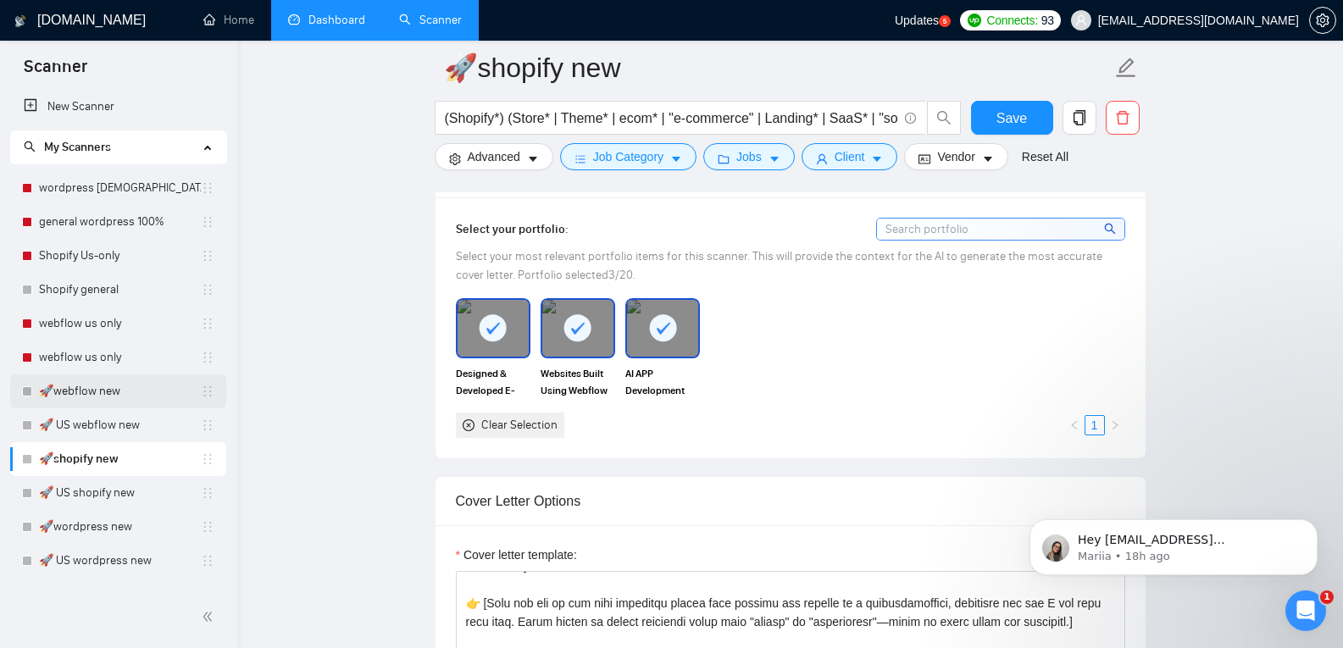
click at [67, 382] on link "🚀webflow new" at bounding box center [120, 392] width 162 height 34
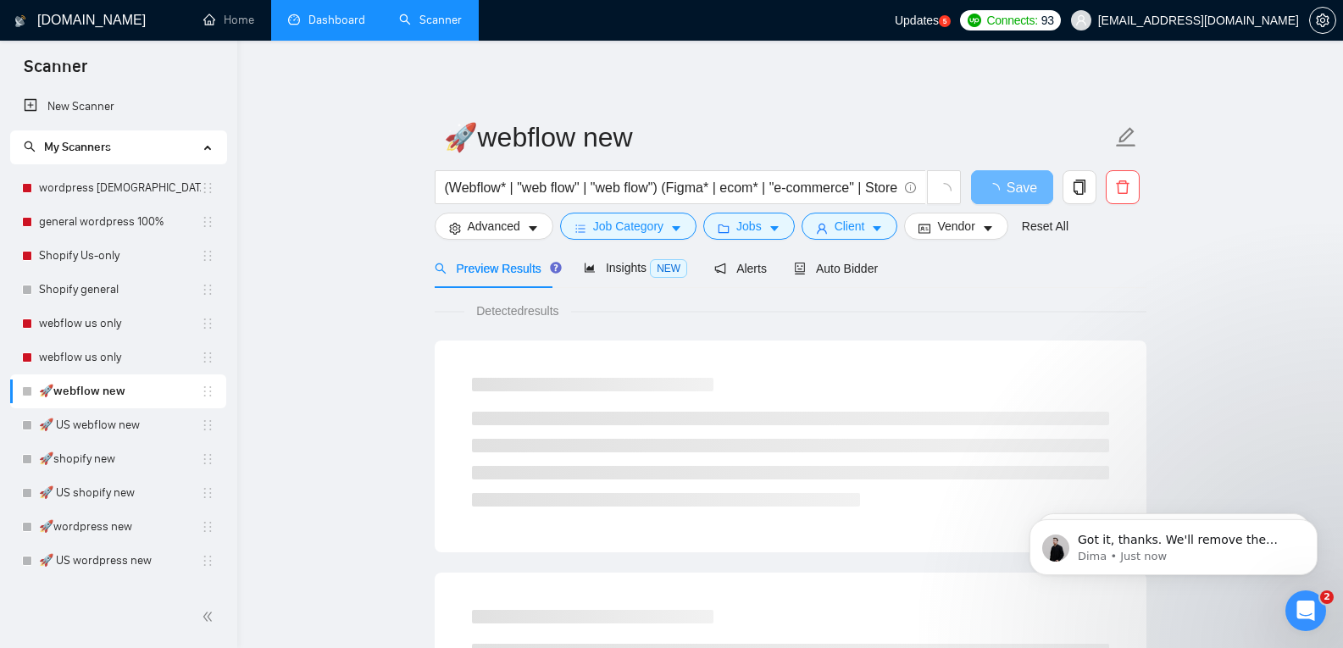
scroll to position [605, 0]
click at [1309, 608] on icon "Open Intercom Messenger" at bounding box center [1306, 611] width 28 height 28
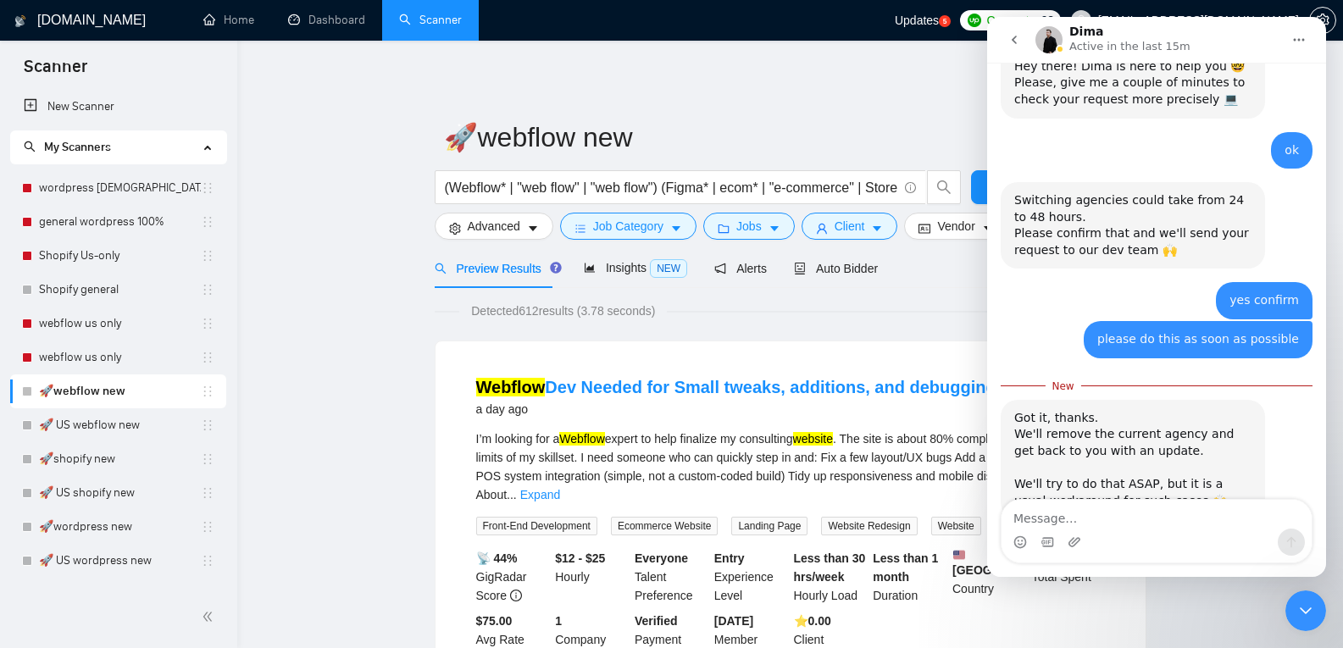
scroll to position [633, 0]
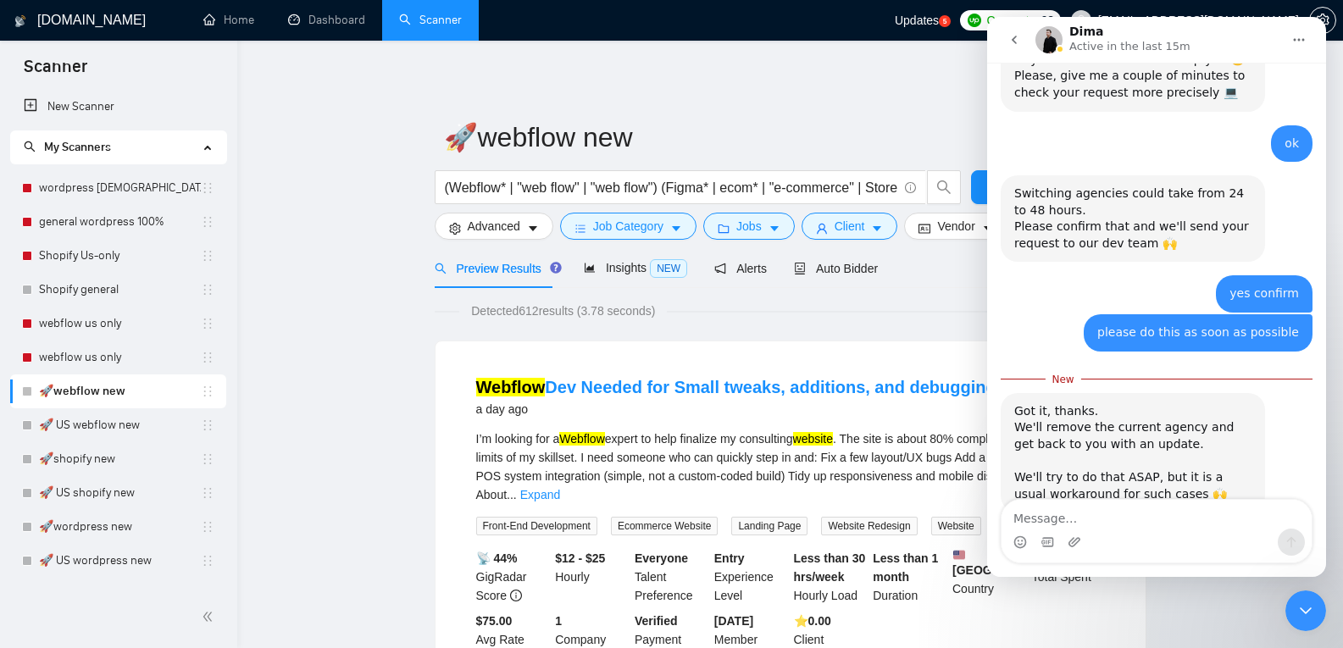
click at [1140, 512] on textarea "Message…" at bounding box center [1157, 514] width 310 height 29
type textarea "ok"
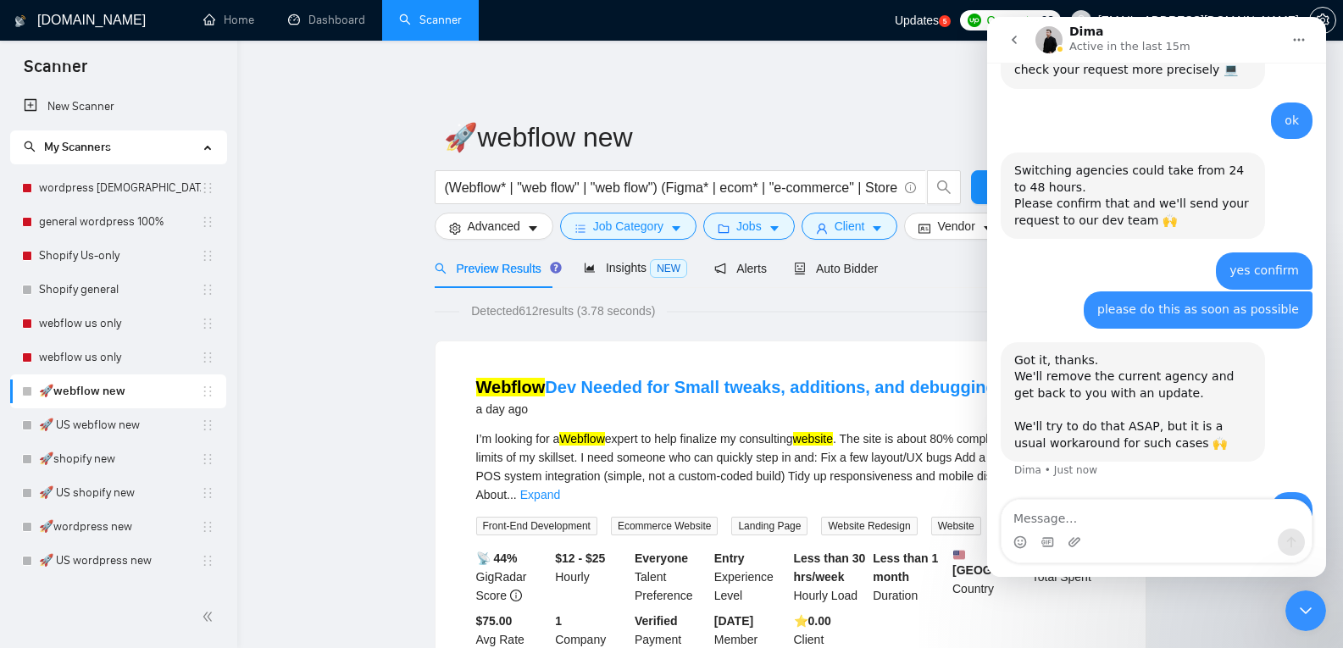
click at [1316, 624] on div "Close Intercom Messenger" at bounding box center [1305, 611] width 41 height 41
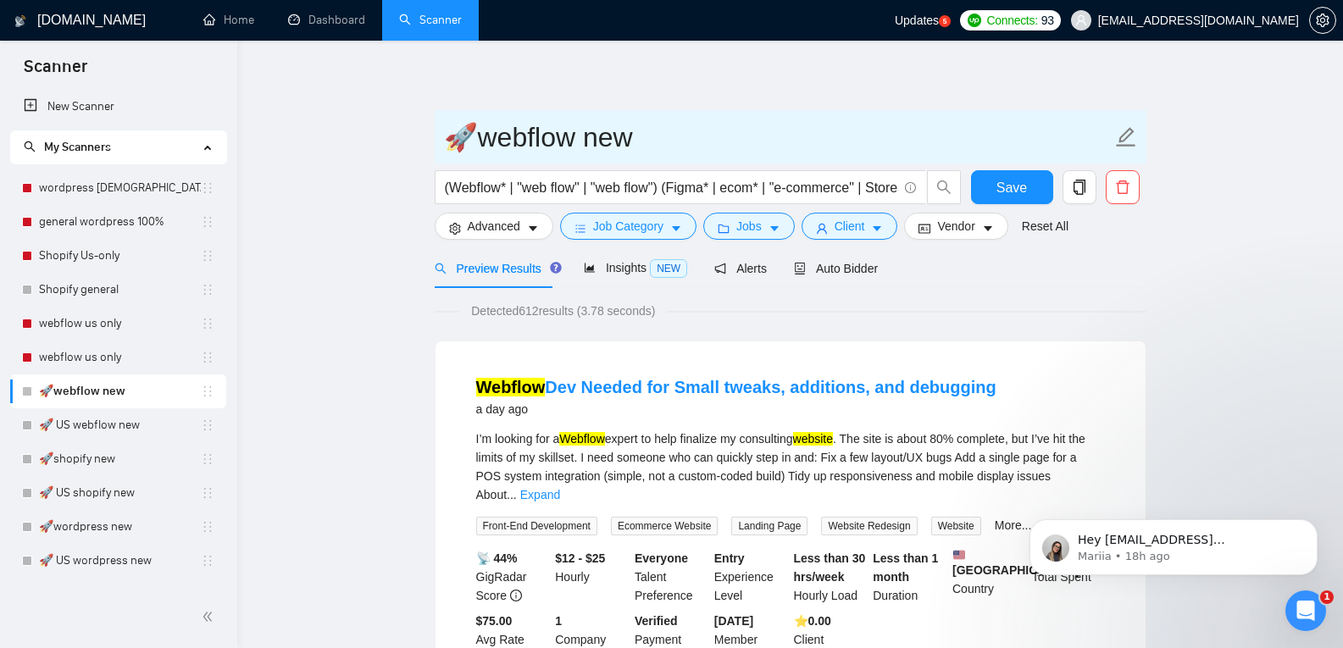
scroll to position [0, 0]
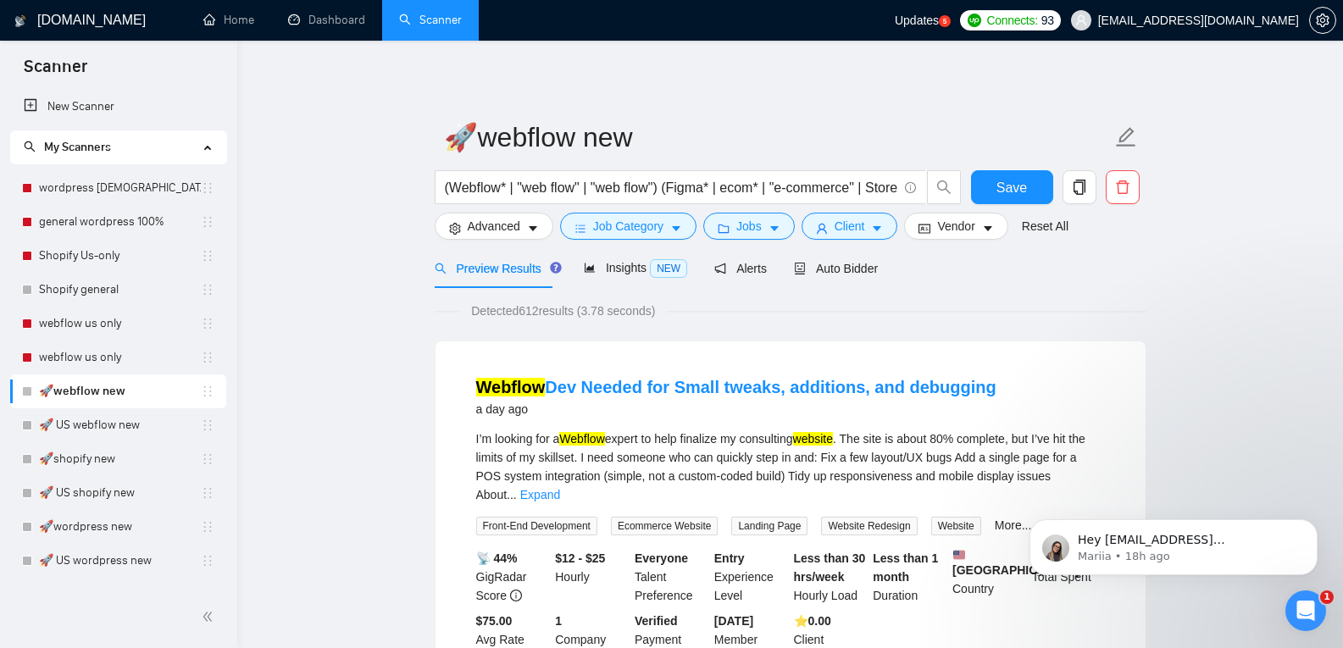
click at [1310, 599] on div "Open Intercom Messenger" at bounding box center [1306, 611] width 56 height 56
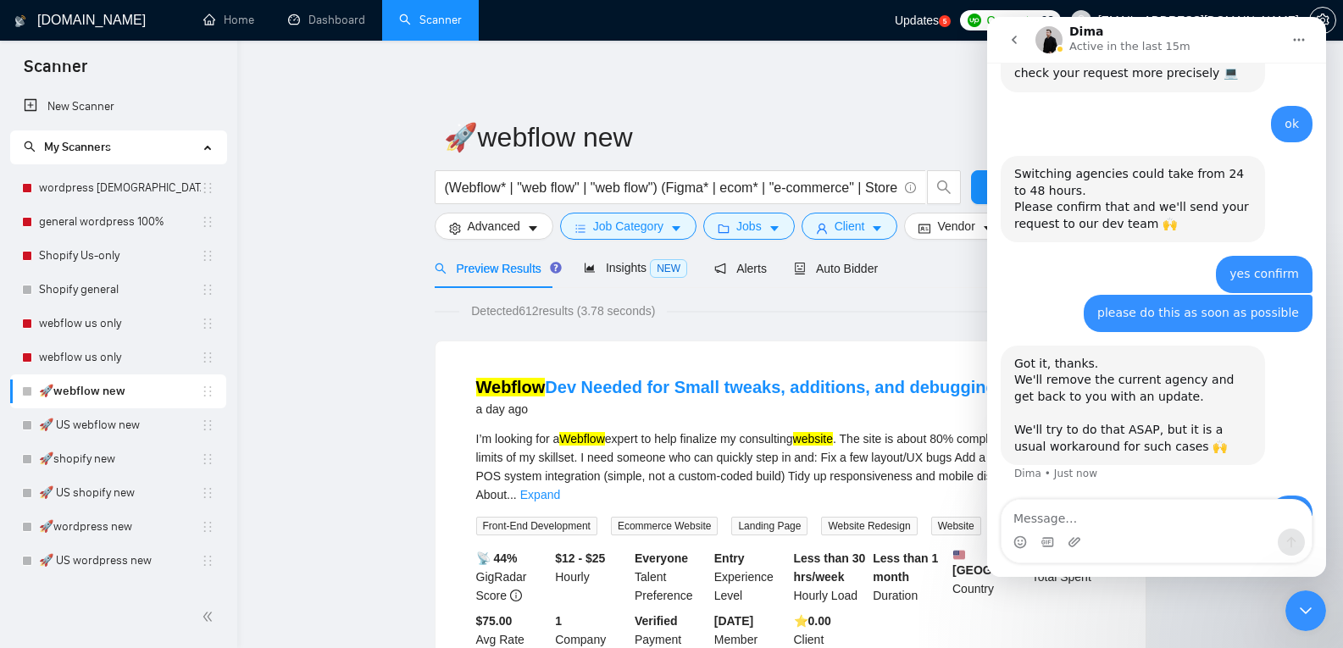
scroll to position [656, 0]
type textarea "thanks"
